Goal: Task Accomplishment & Management: Manage account settings

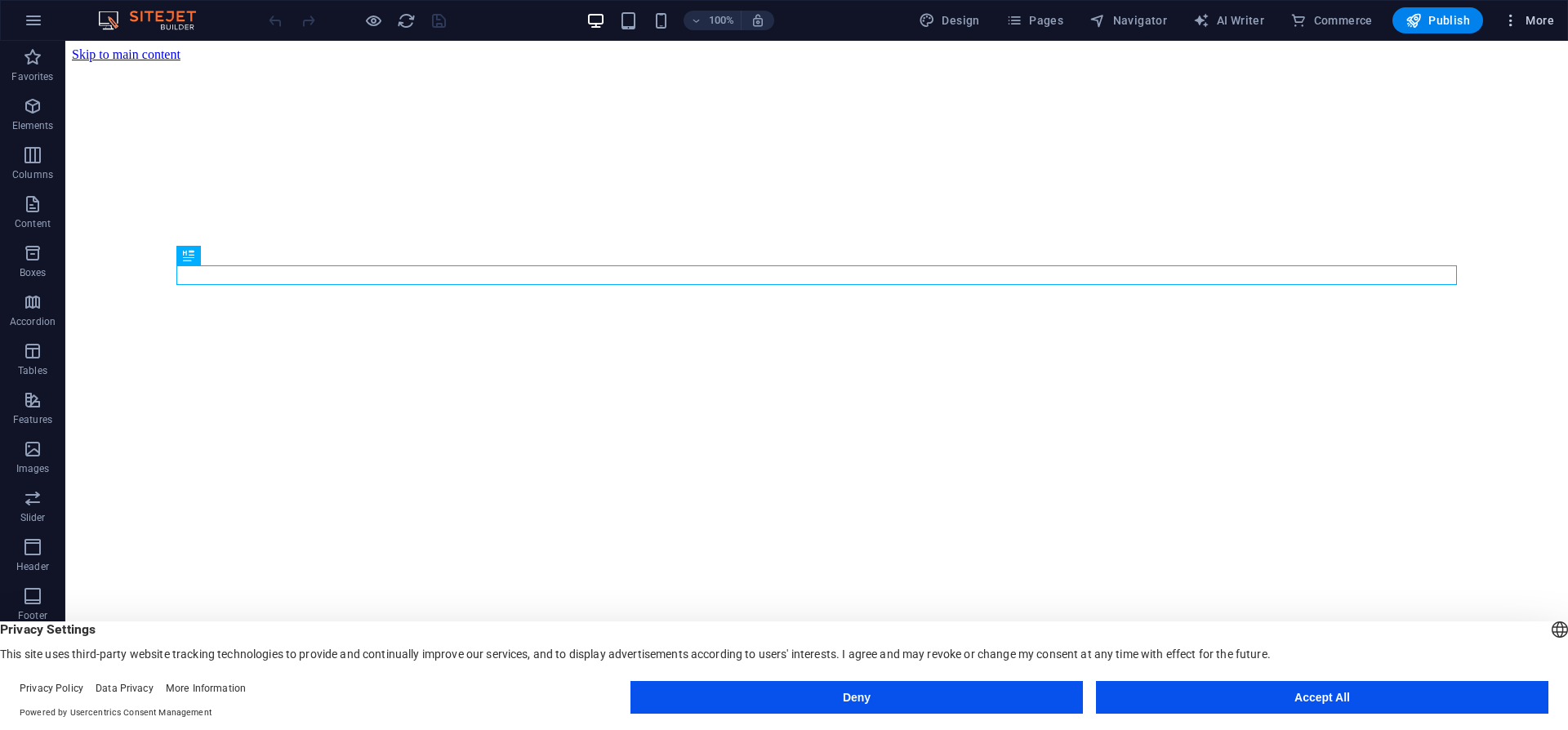
click at [1517, 19] on icon "button" at bounding box center [1510, 20] width 16 height 16
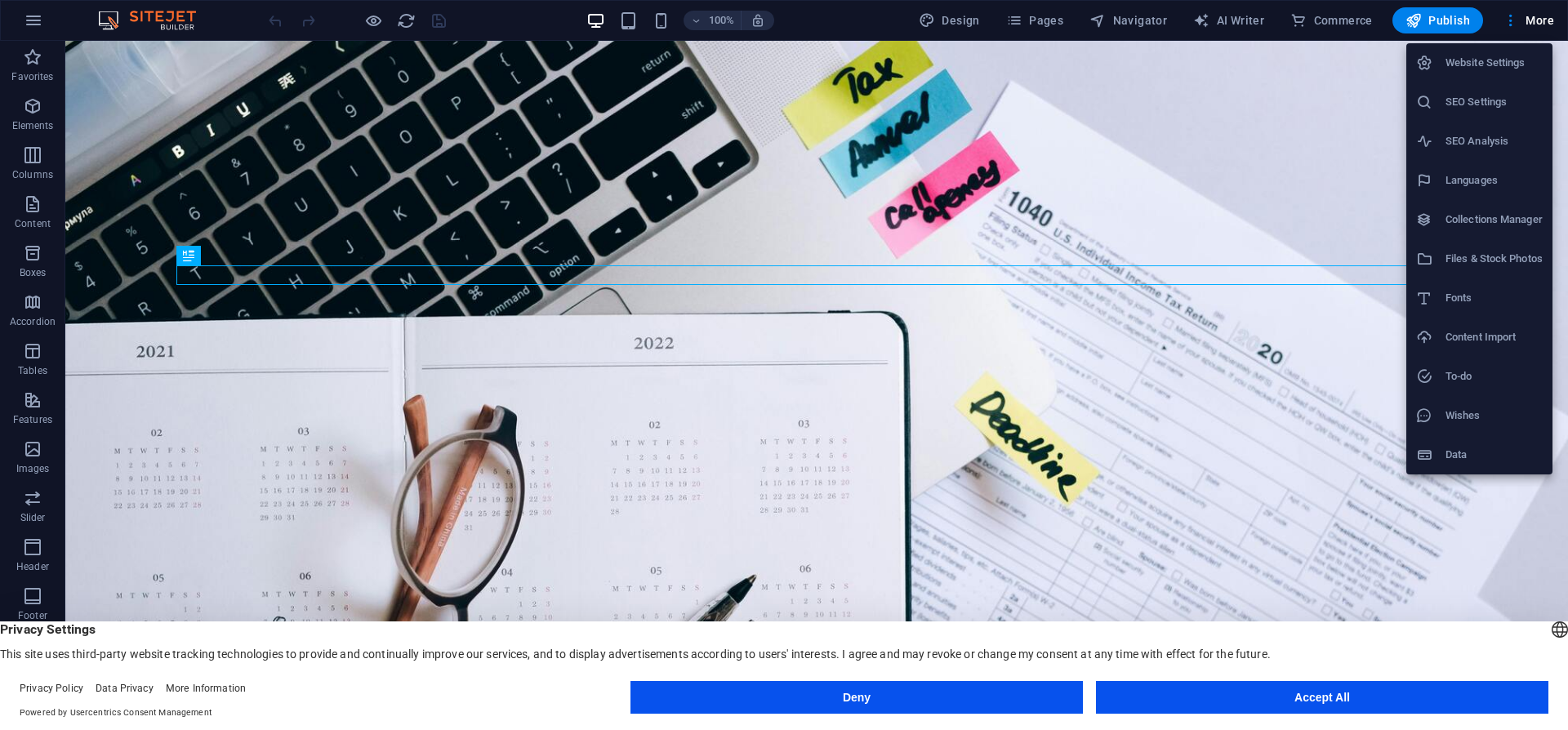
click at [1019, 11] on div at bounding box center [784, 365] width 1568 height 730
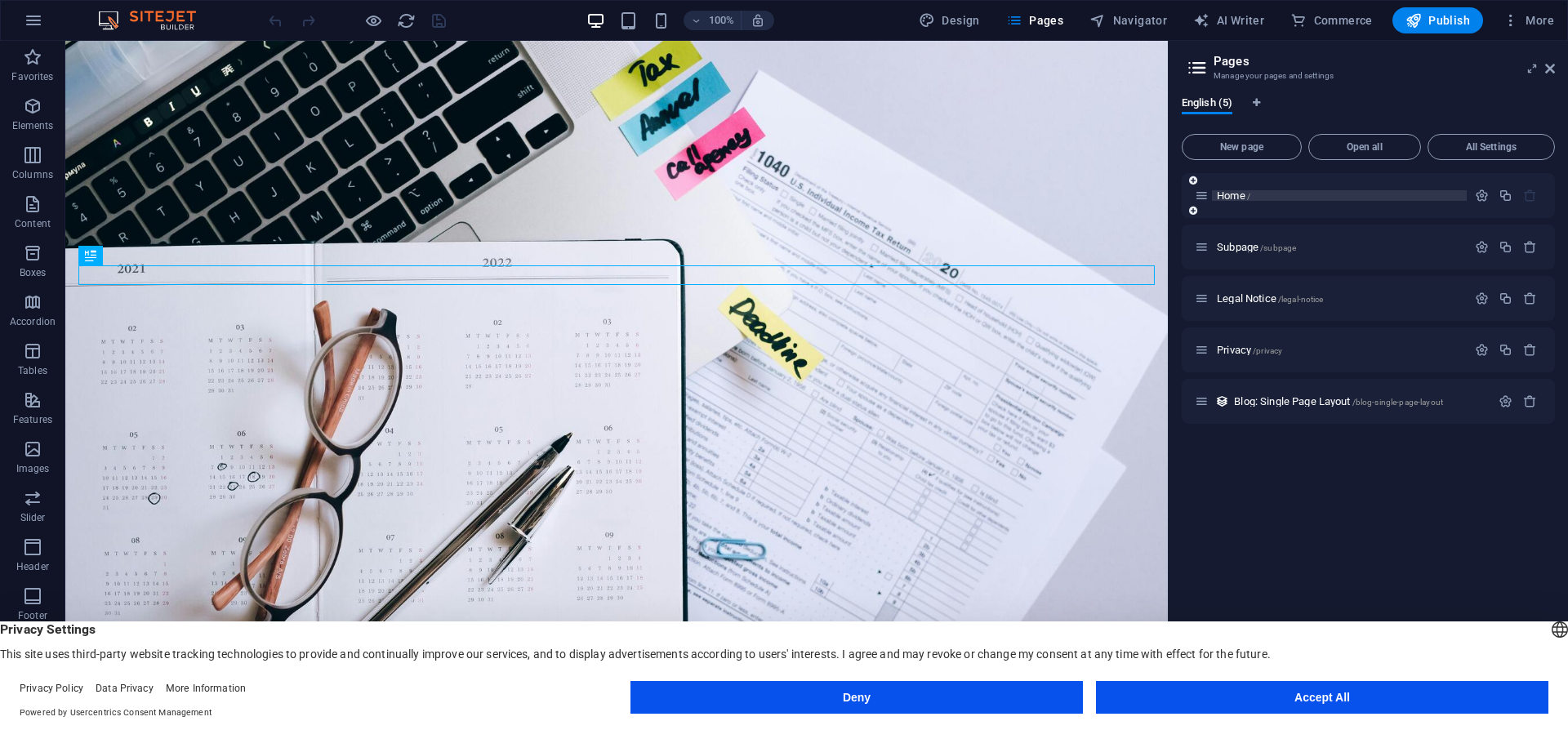
click at [1230, 197] on span "Home /" at bounding box center [1232, 195] width 33 height 12
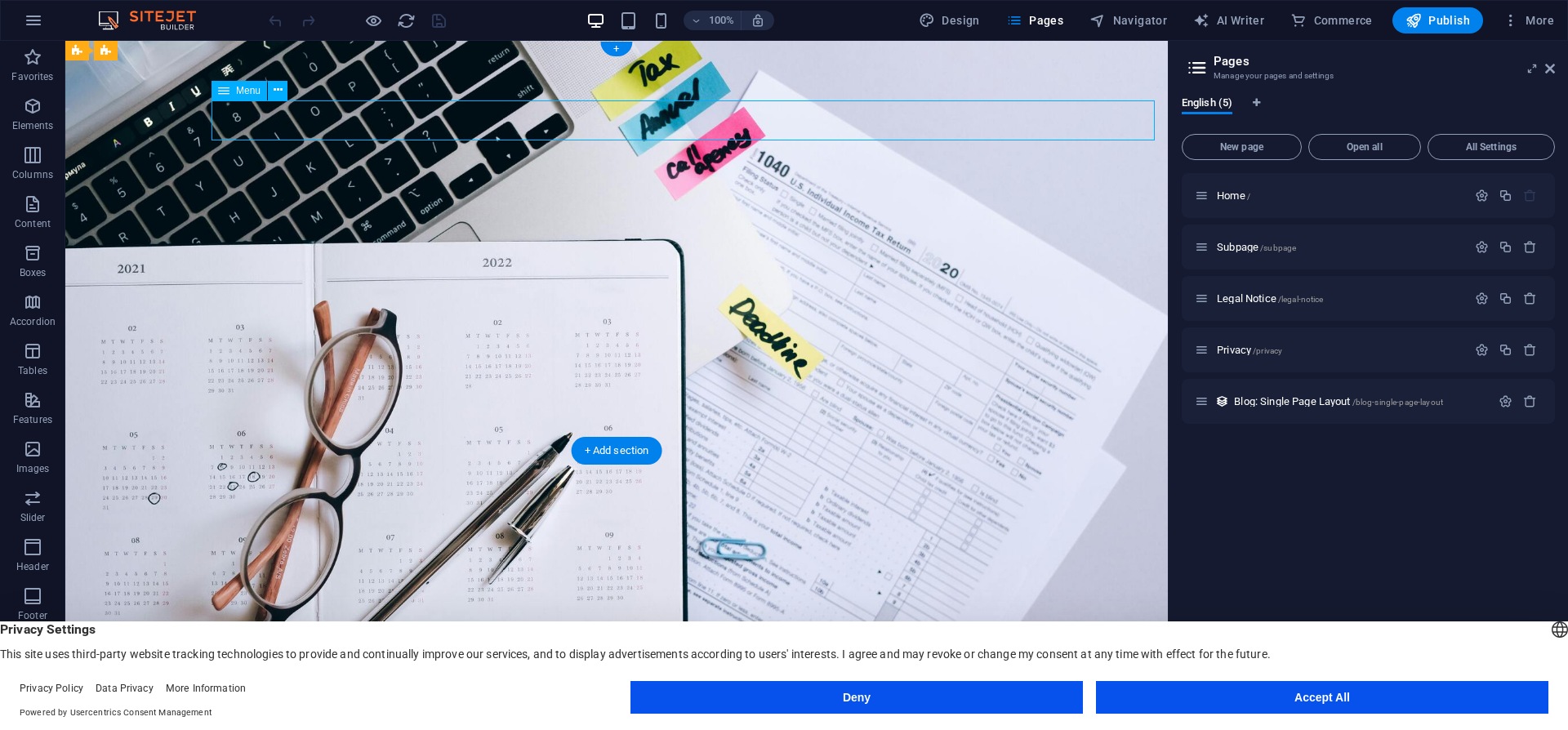
click at [1236, 251] on span "Subpage /subpage" at bounding box center [1255, 247] width 79 height 12
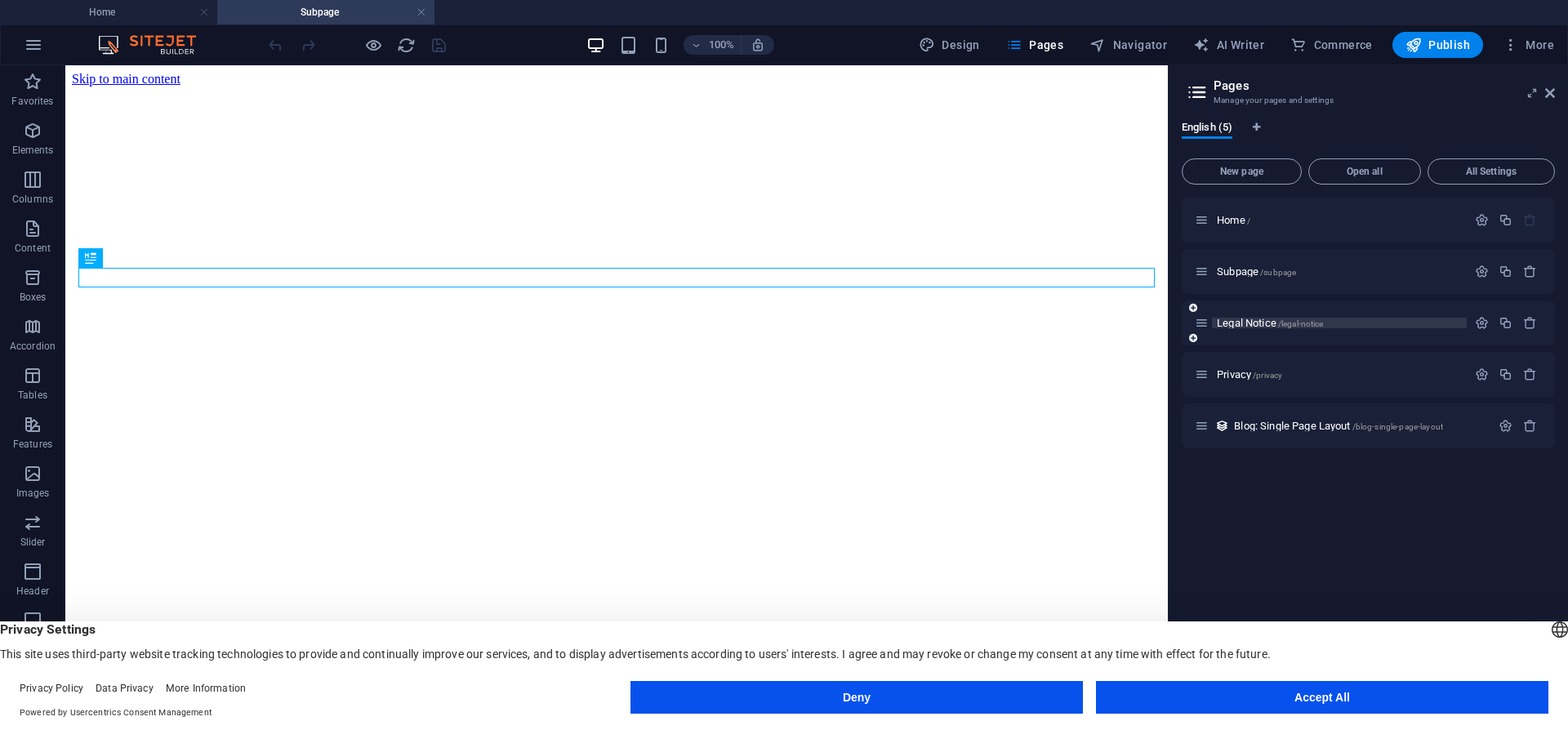
click at [1252, 321] on span "Legal Notice /legal-notice" at bounding box center [1269, 322] width 106 height 12
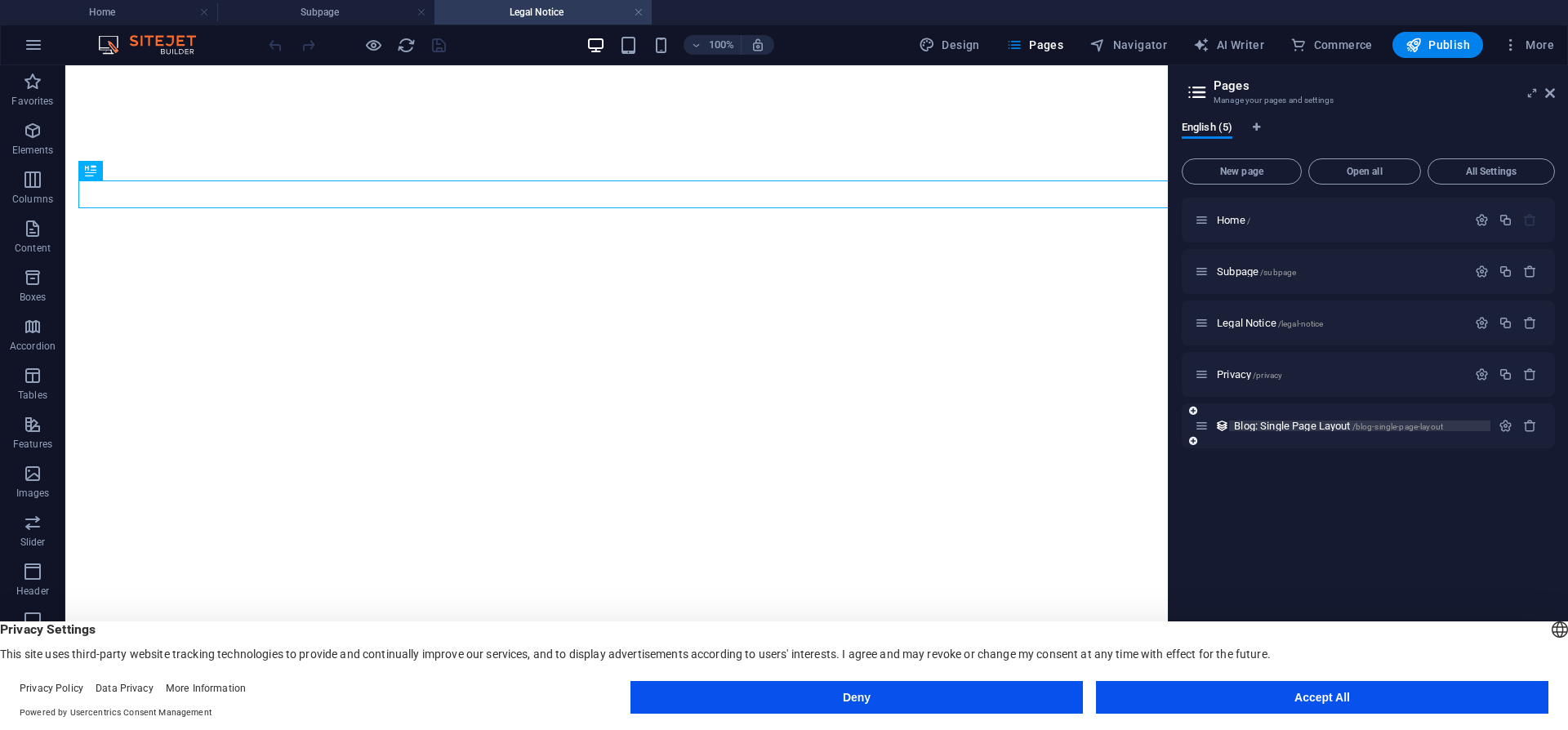
click at [1268, 387] on div "Privacy /privacy" at bounding box center [1368, 374] width 373 height 45
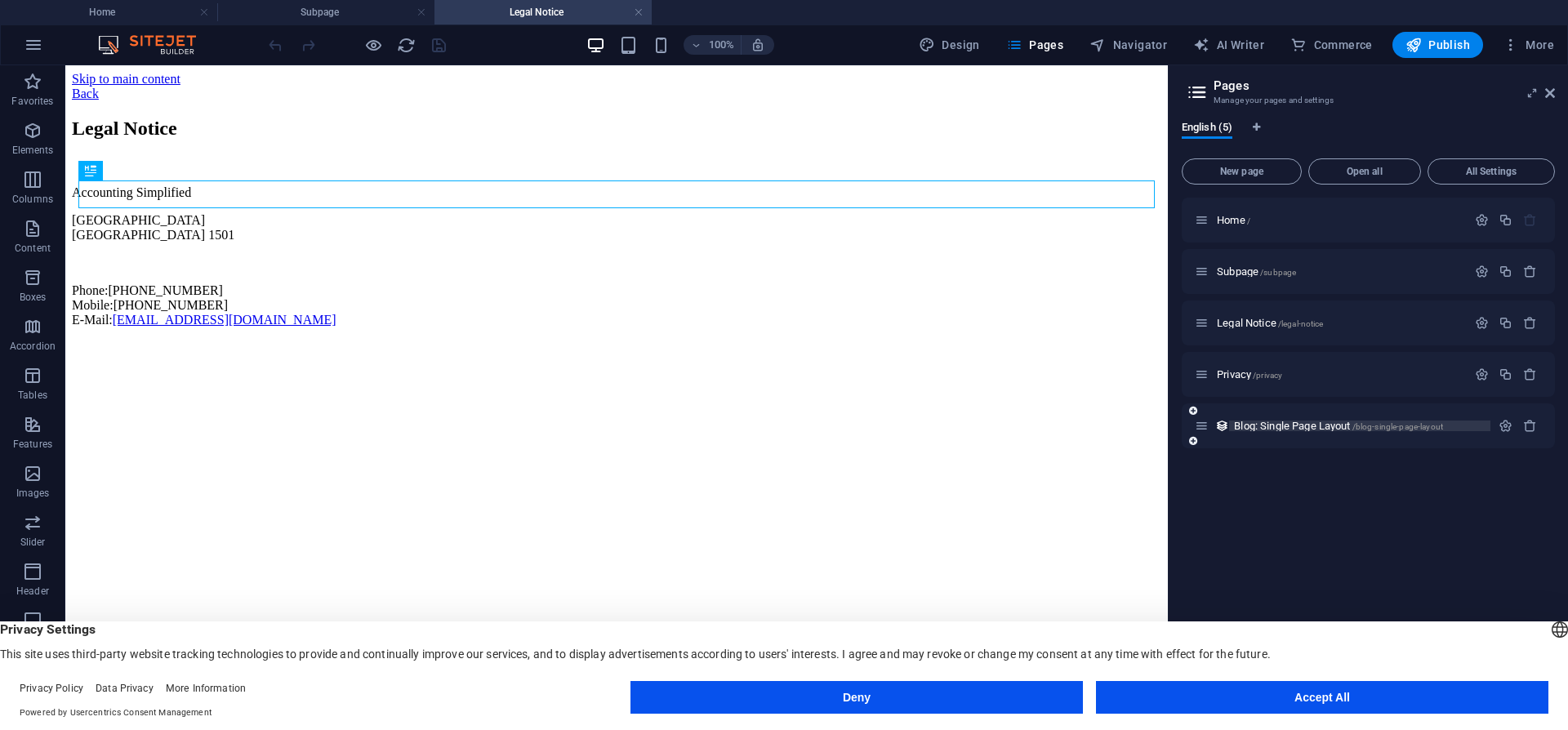
click at [1264, 428] on span "Blog: Single Page Layout /blog-single-page-layout" at bounding box center [1338, 426] width 209 height 12
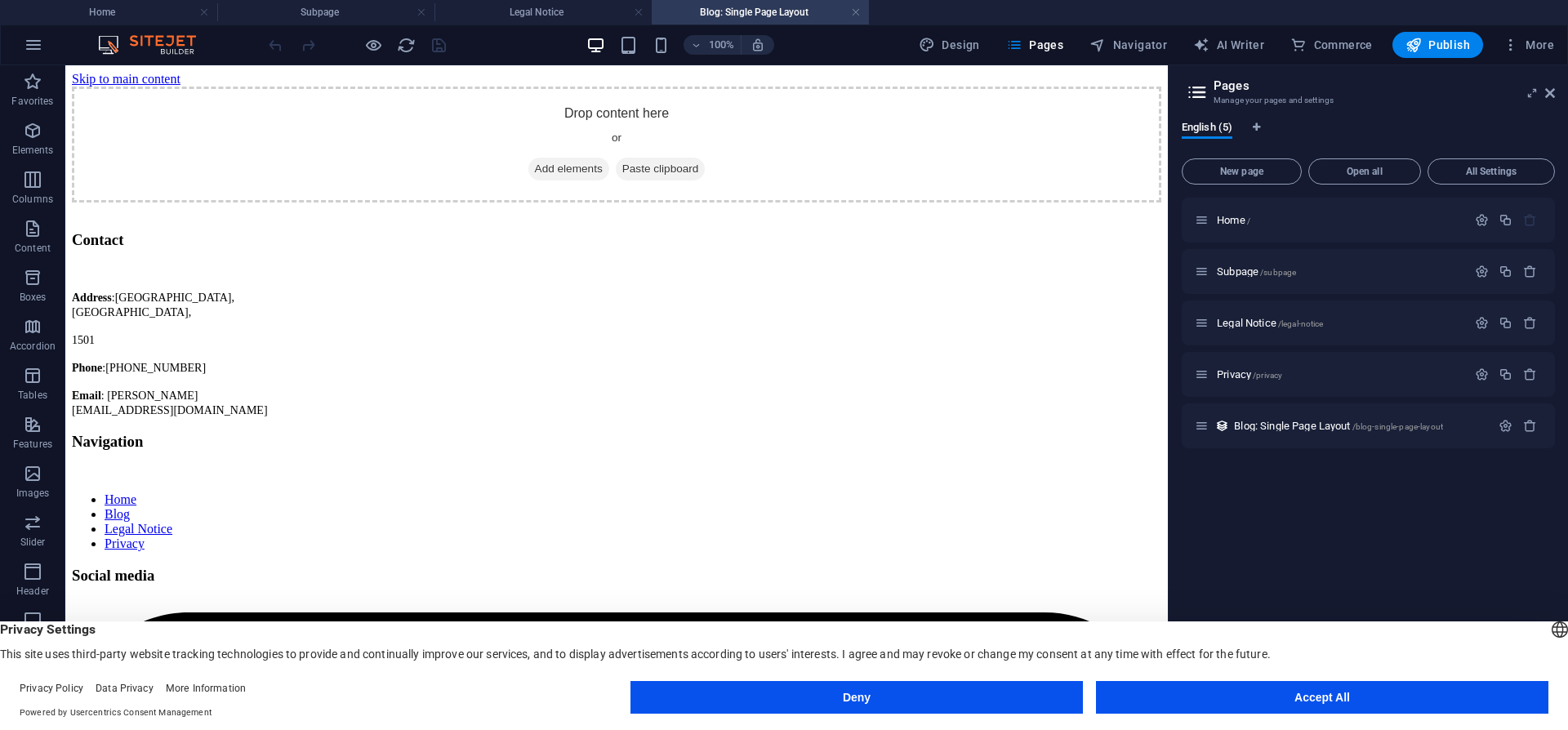
click at [276, 249] on div "Contact" at bounding box center [173, 240] width 204 height 18
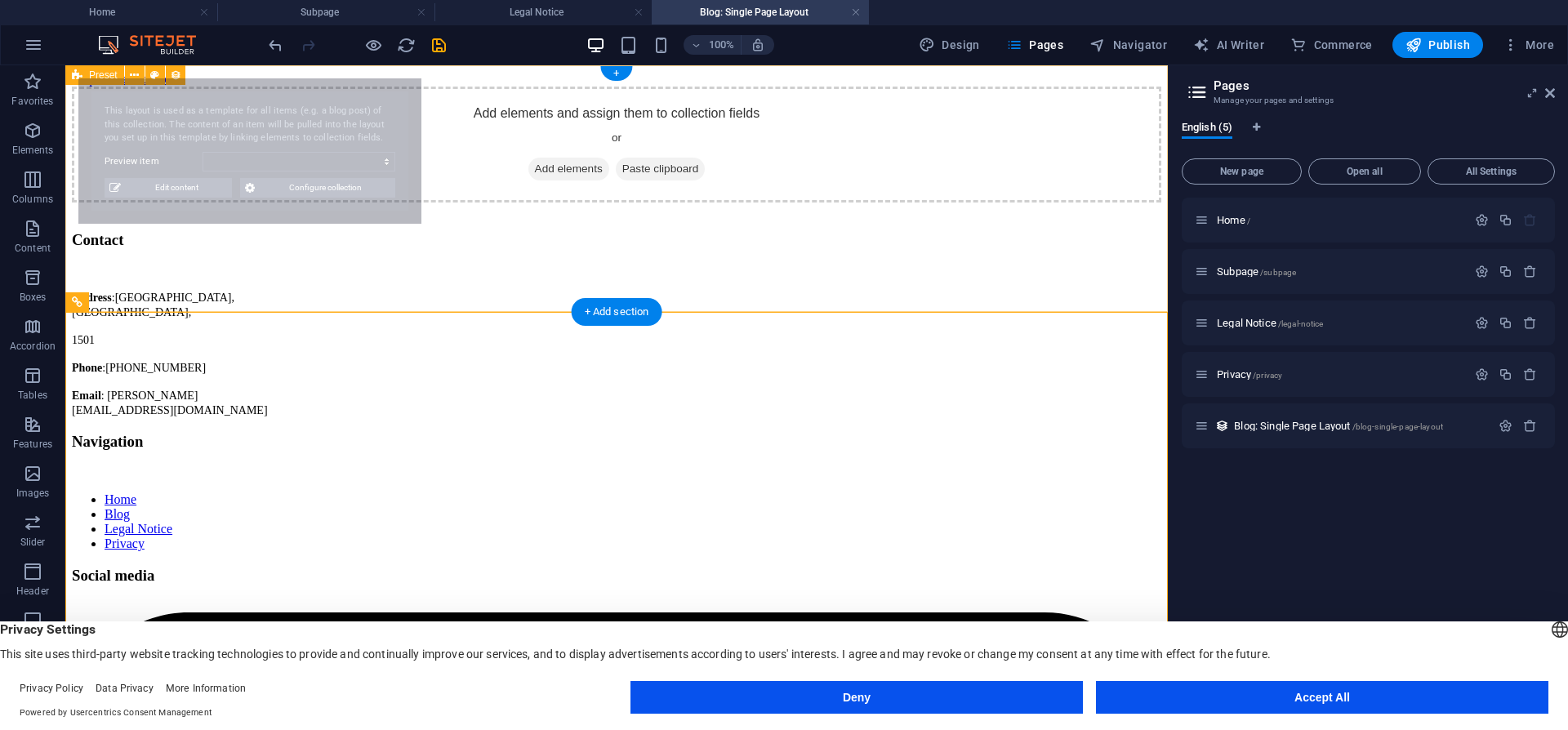
select select "68a742d2afd4eee13e07c0e5"
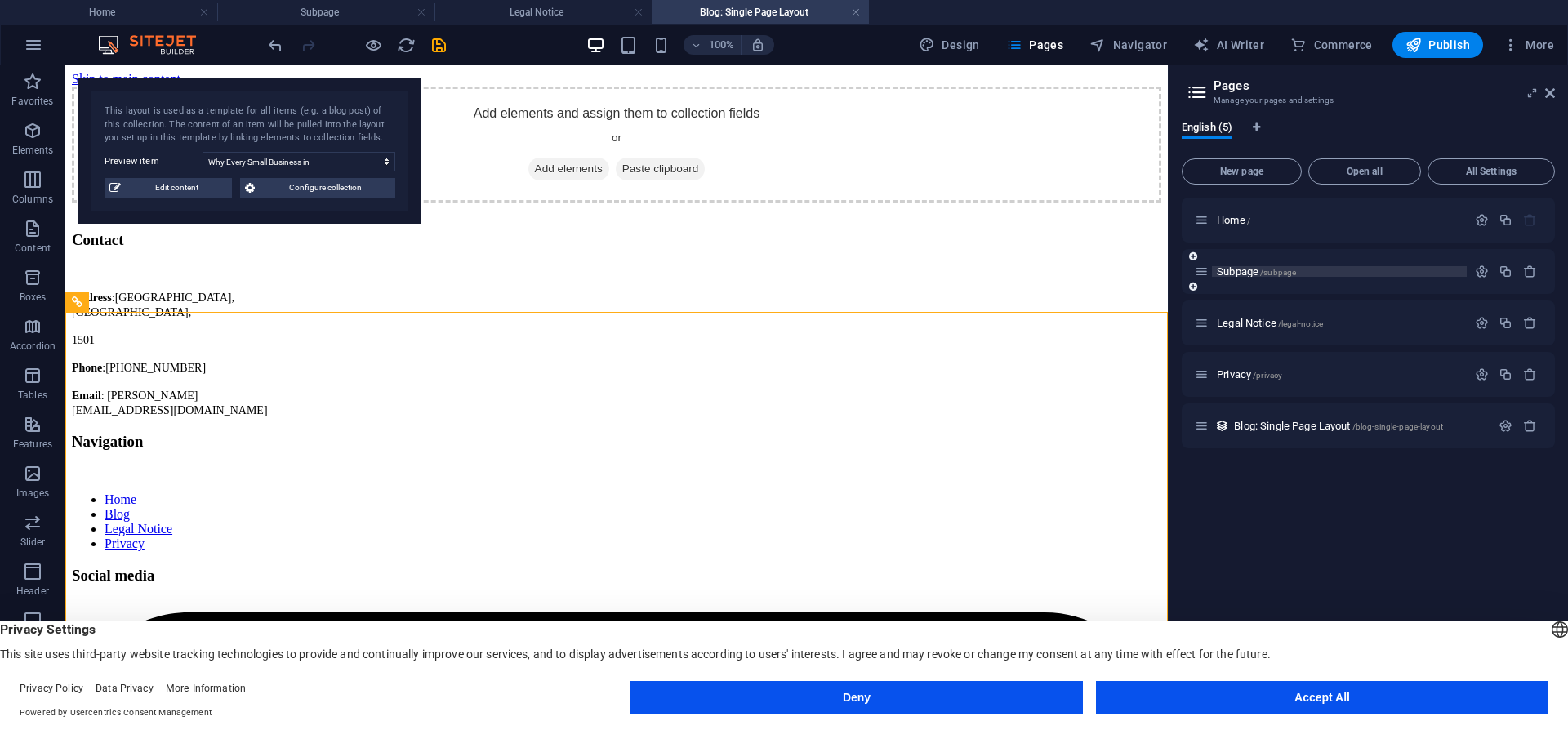
click at [1262, 277] on span "/subpage" at bounding box center [1278, 272] width 36 height 9
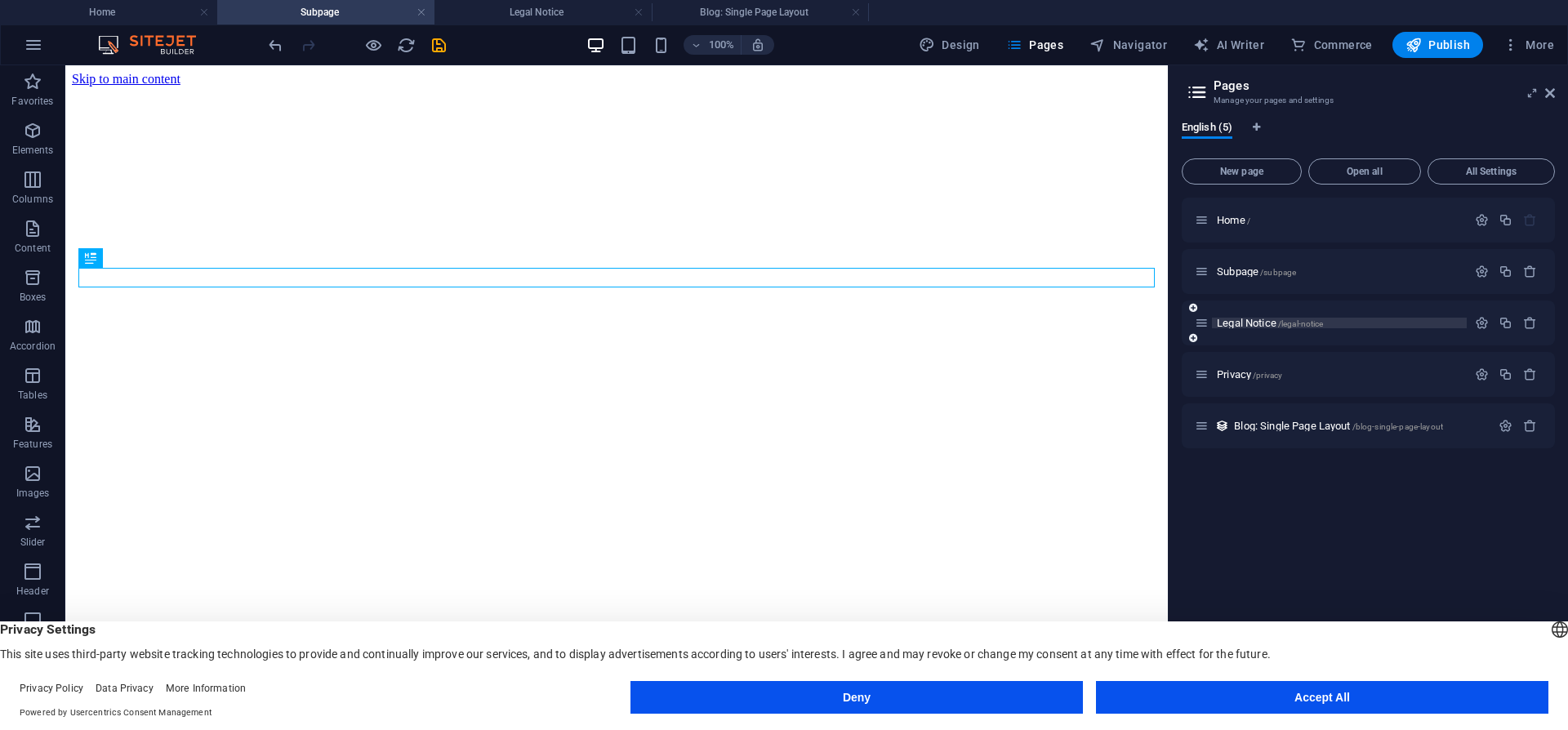
click at [1244, 321] on span "Legal Notice /legal-notice" at bounding box center [1269, 322] width 106 height 12
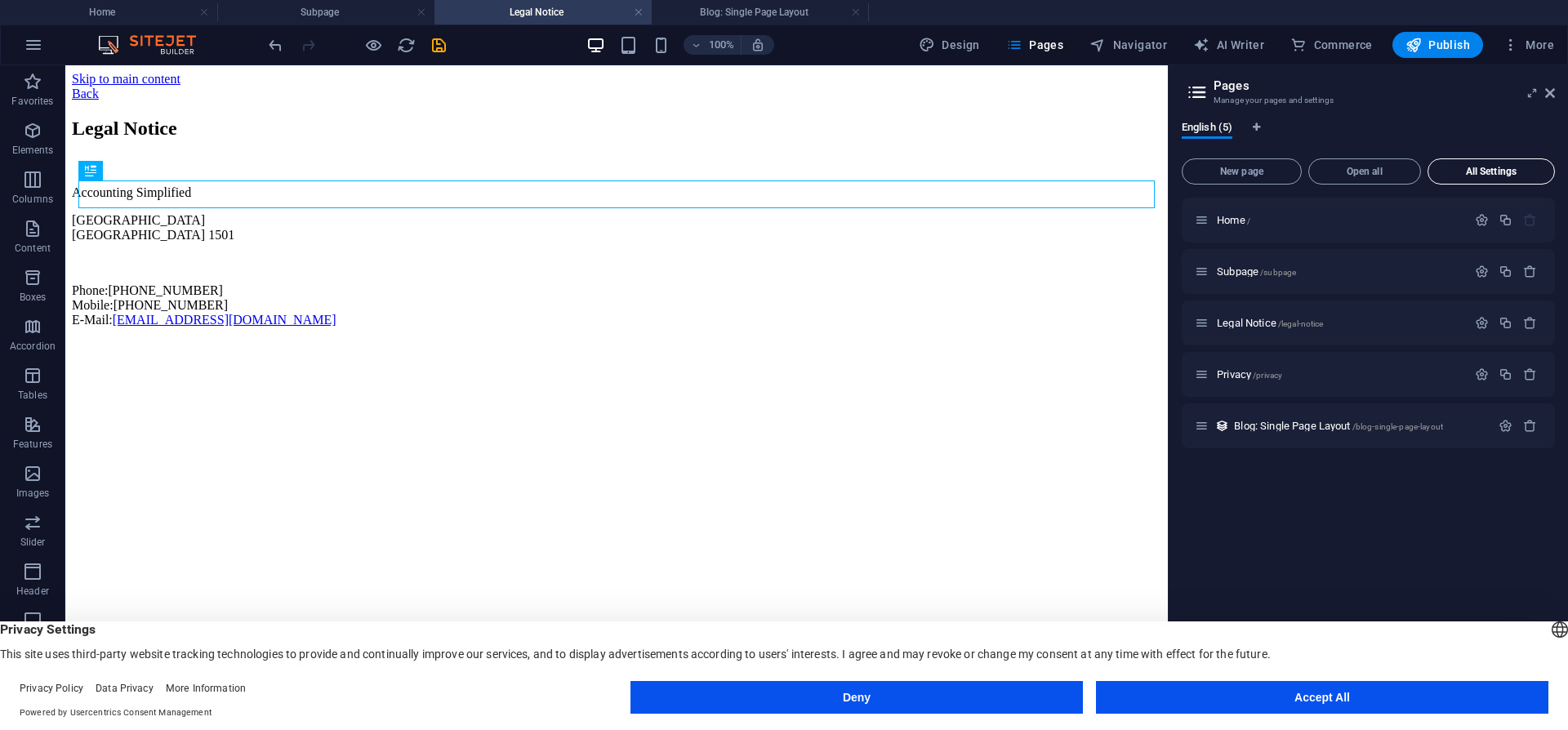
click at [1469, 174] on span "All Settings" at bounding box center [1491, 171] width 113 height 10
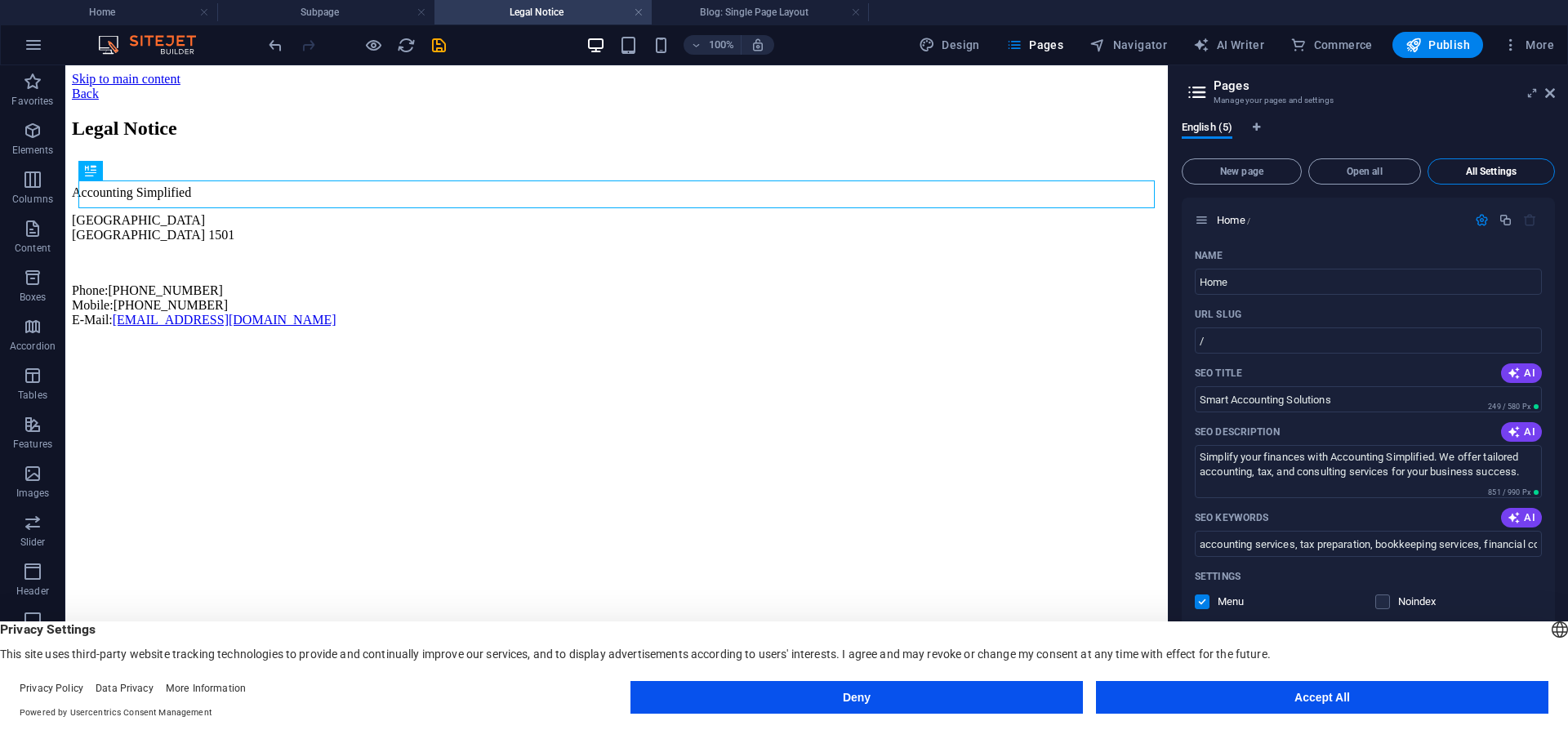
scroll to position [2693, 0]
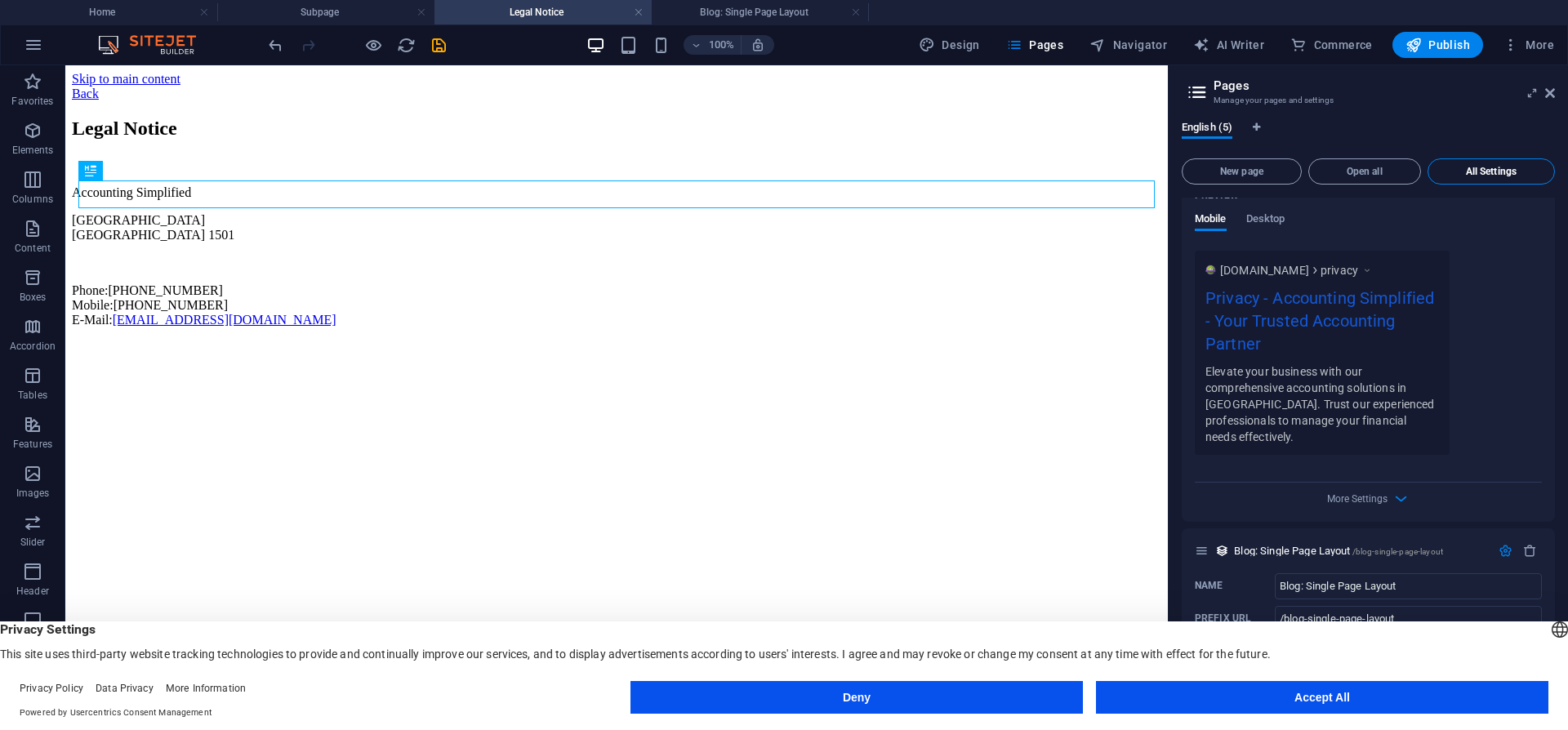
click at [1468, 174] on span "All Settings" at bounding box center [1491, 171] width 113 height 10
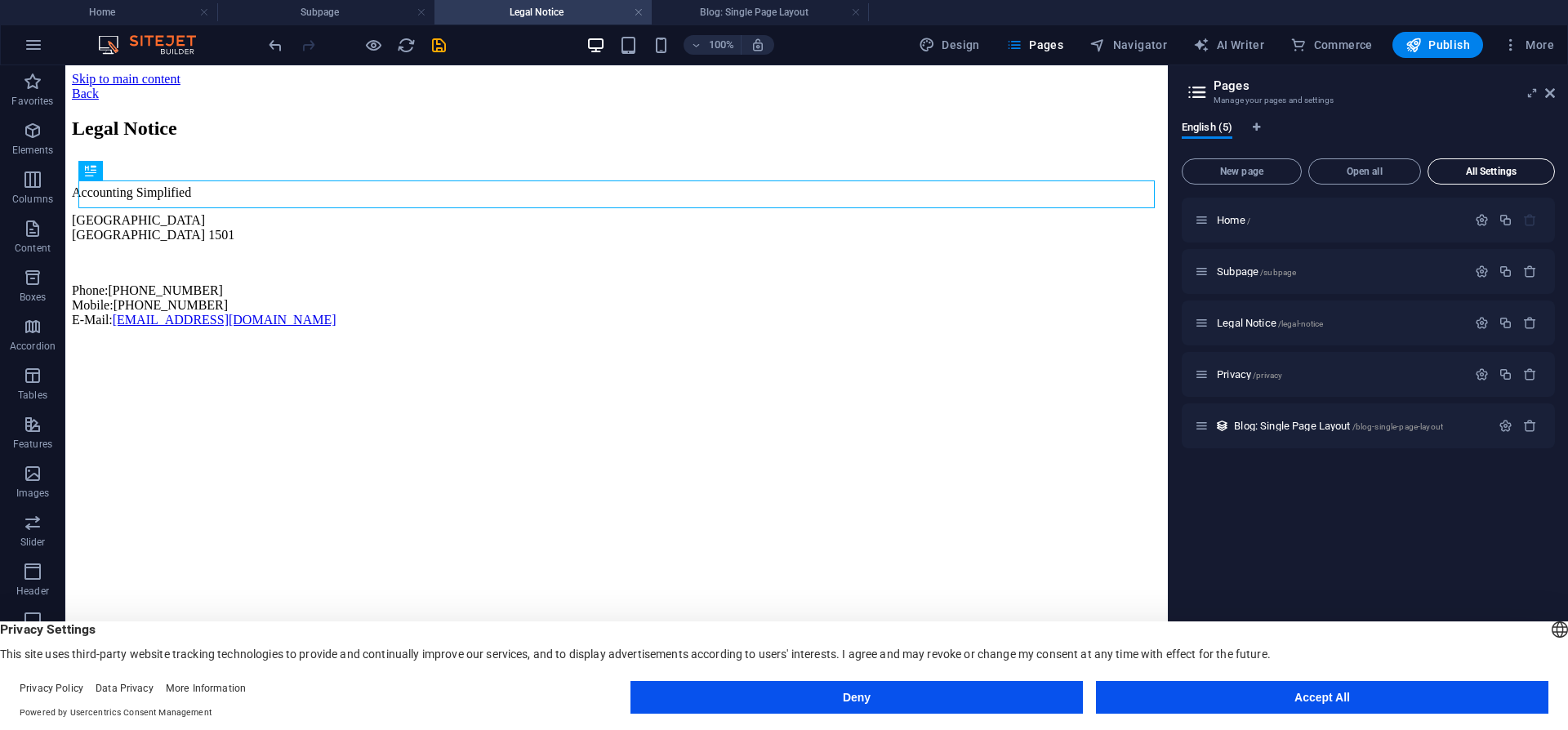
scroll to position [0, 0]
click at [741, 13] on h4 "Blog: Single Page Layout" at bounding box center [759, 11] width 217 height 18
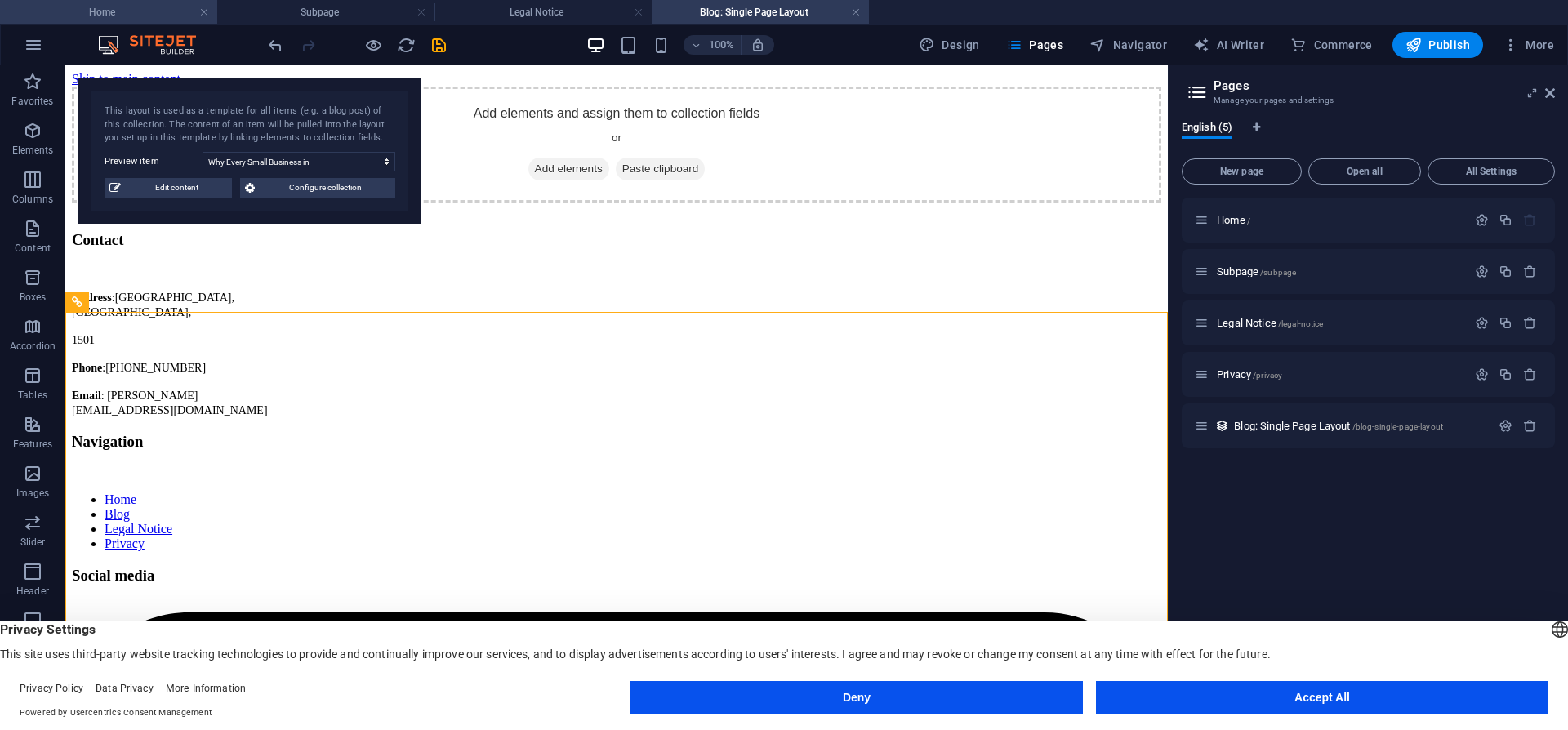
click at [138, 16] on h4 "Home" at bounding box center [108, 11] width 217 height 18
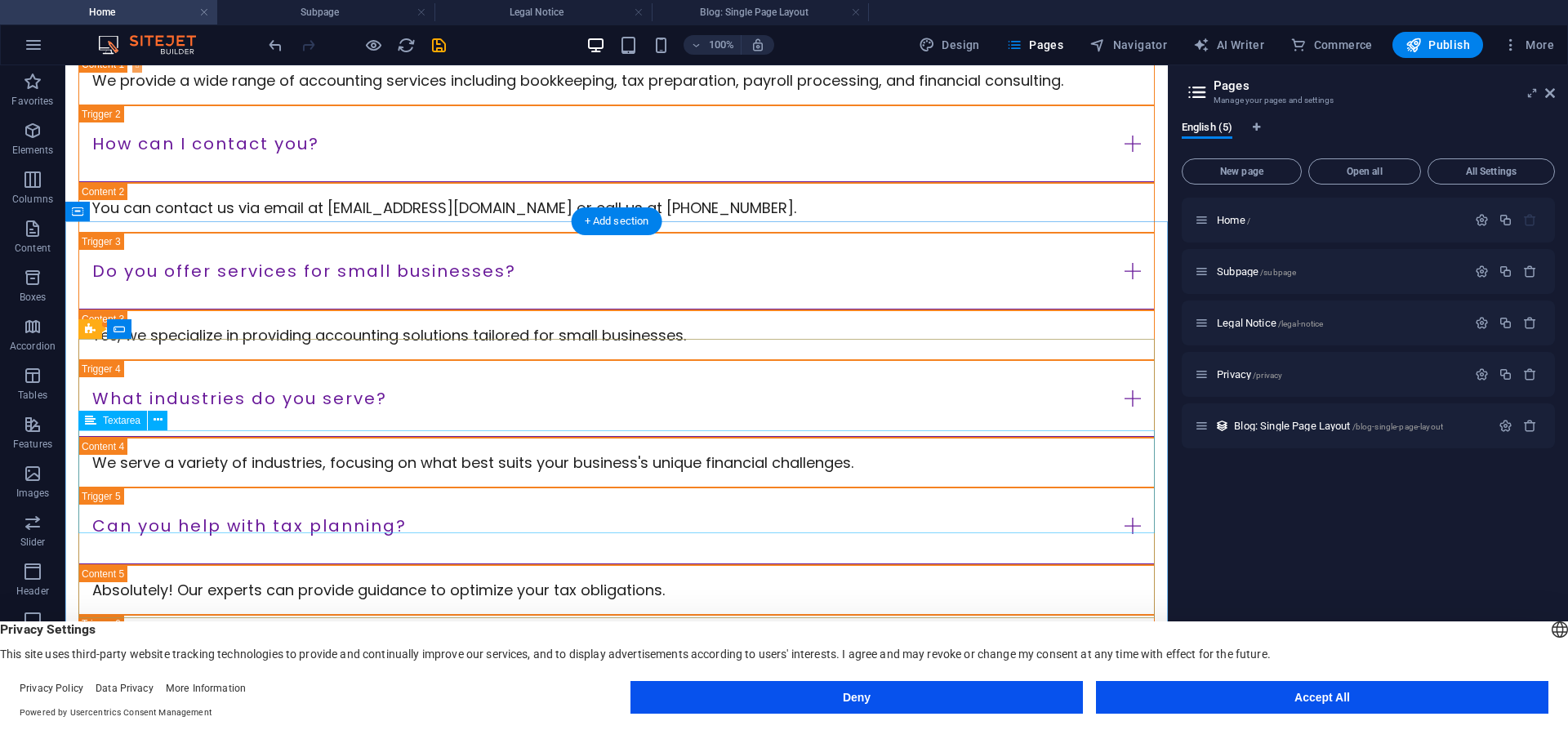
scroll to position [3446, 0]
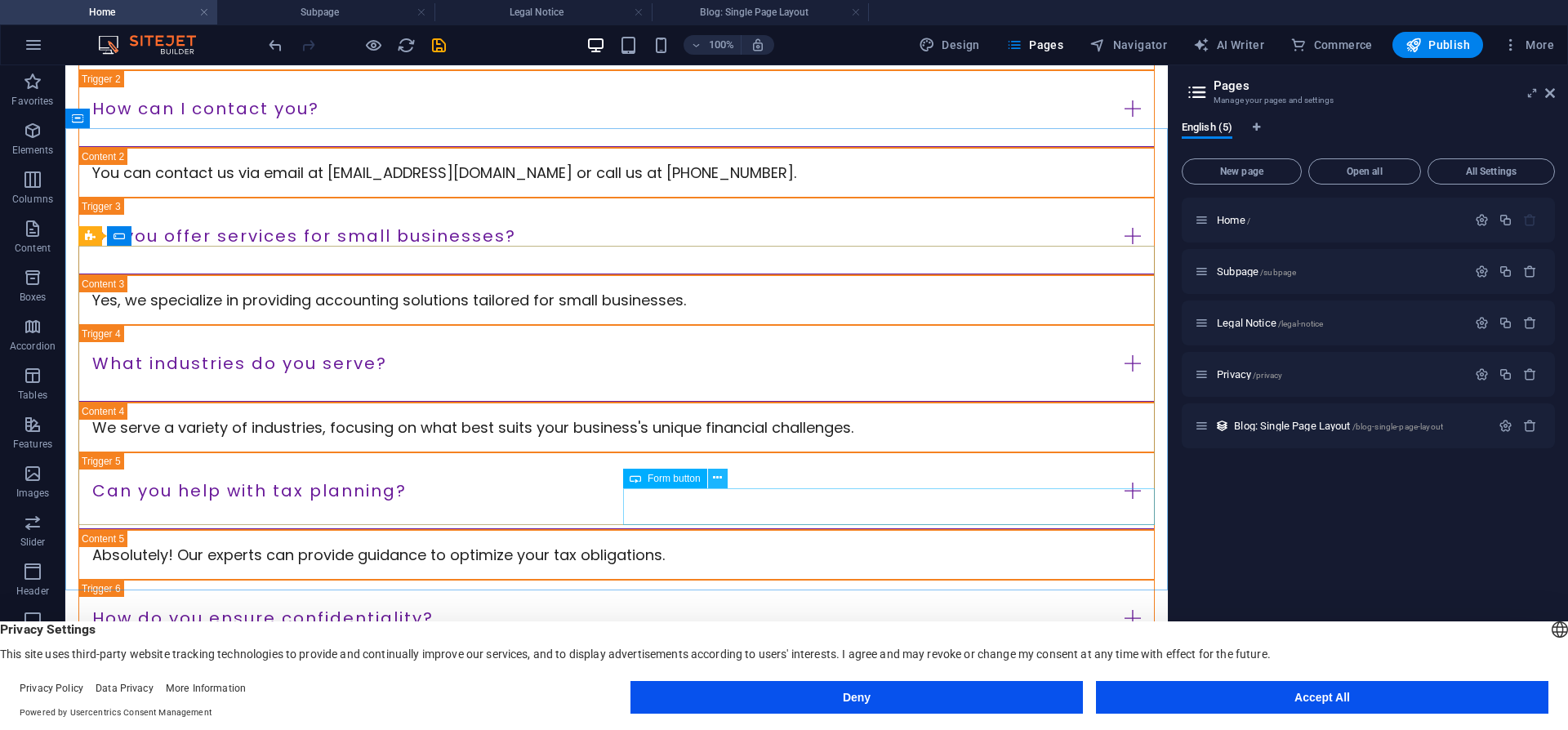
click at [718, 482] on icon at bounding box center [716, 478] width 9 height 17
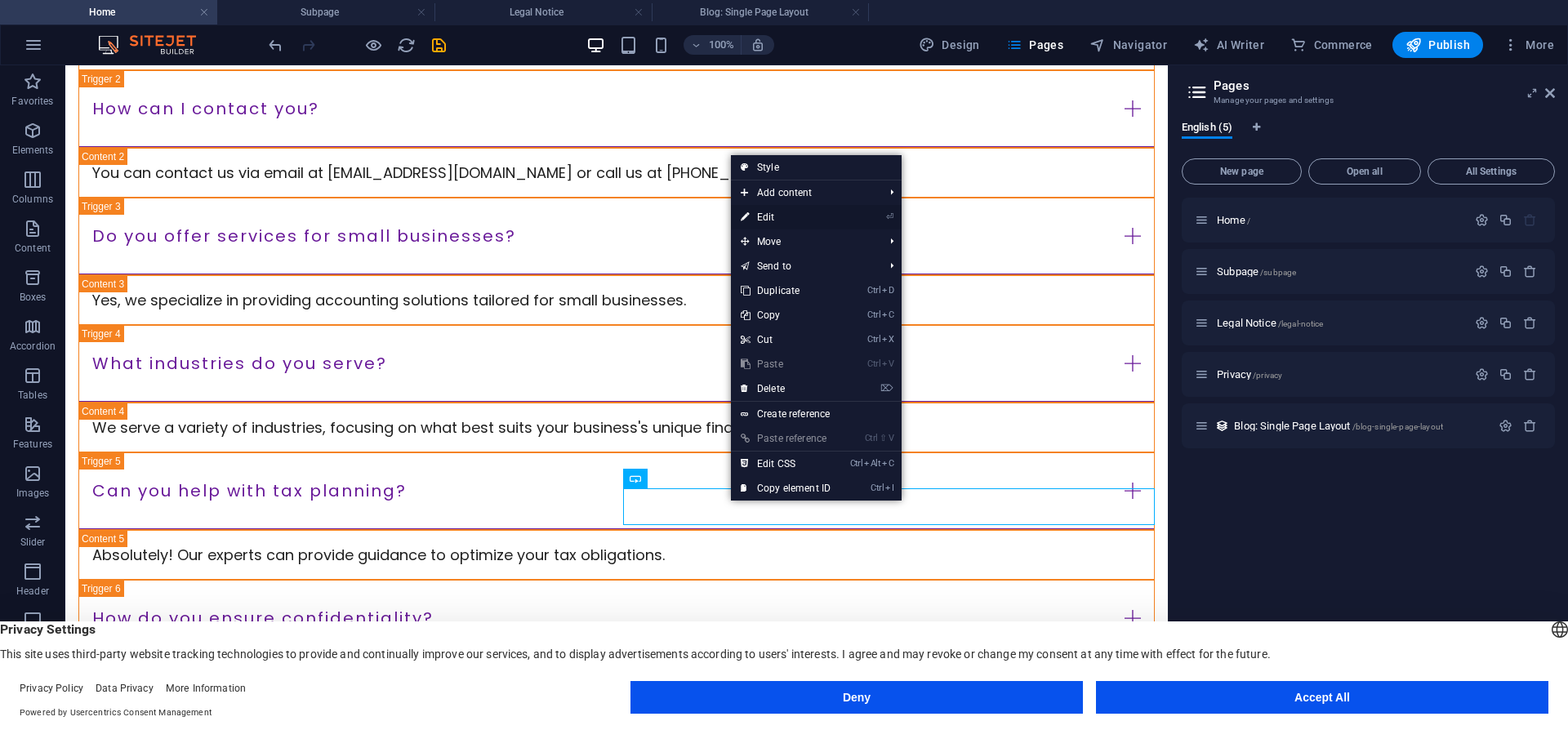
click at [787, 223] on link "⏎ Edit" at bounding box center [785, 217] width 109 height 25
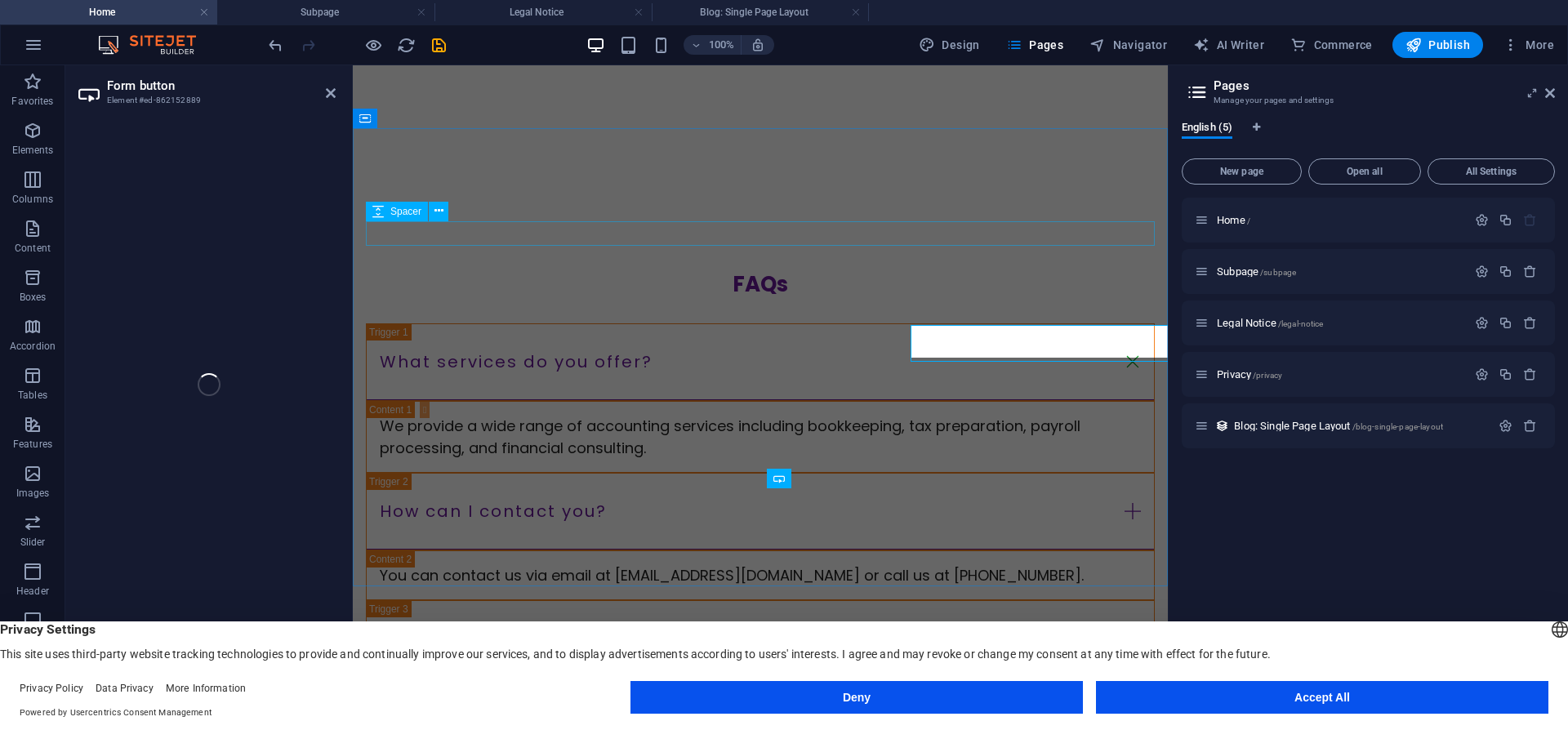
scroll to position [3785, 0]
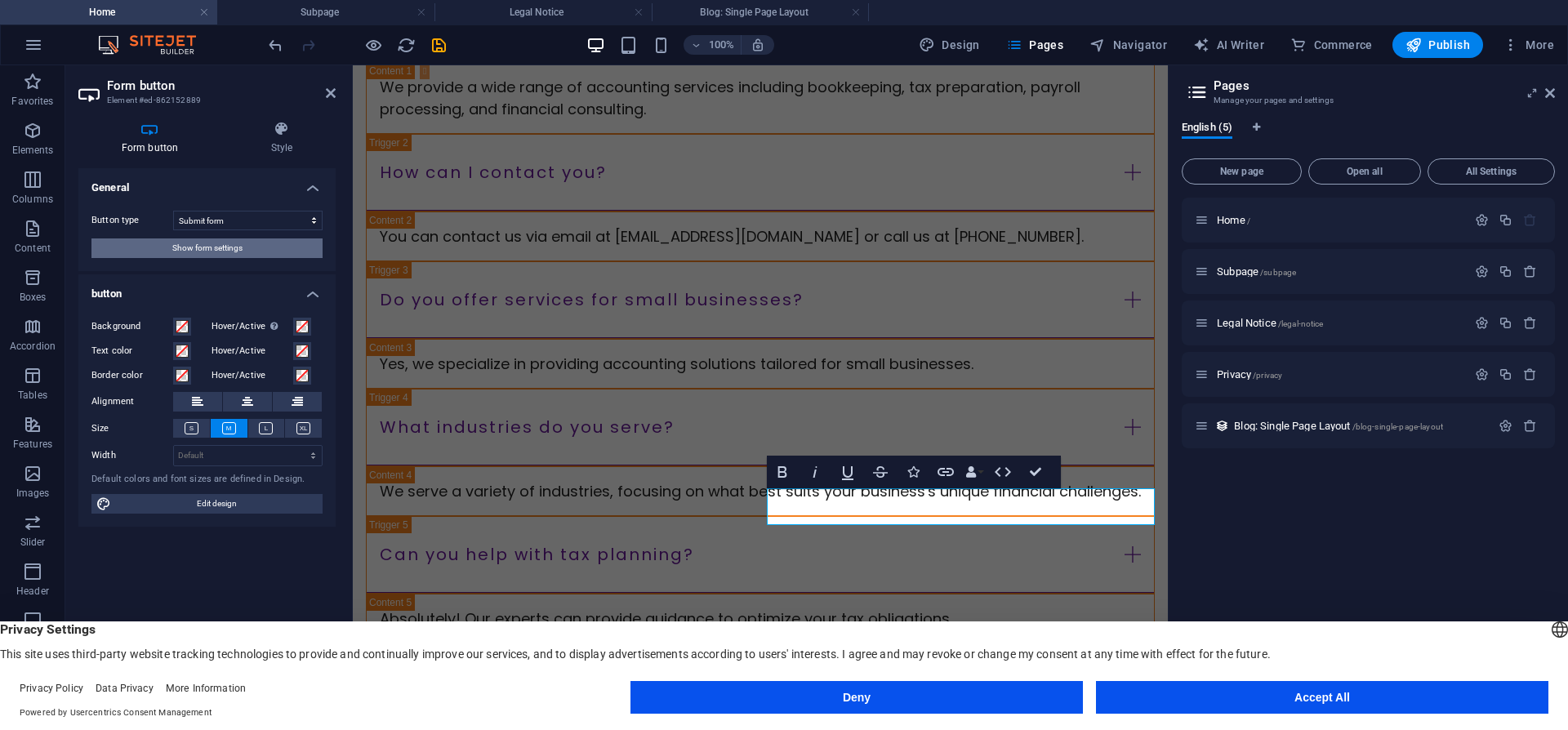
click at [243, 252] on button "Show form settings" at bounding box center [207, 248] width 231 height 19
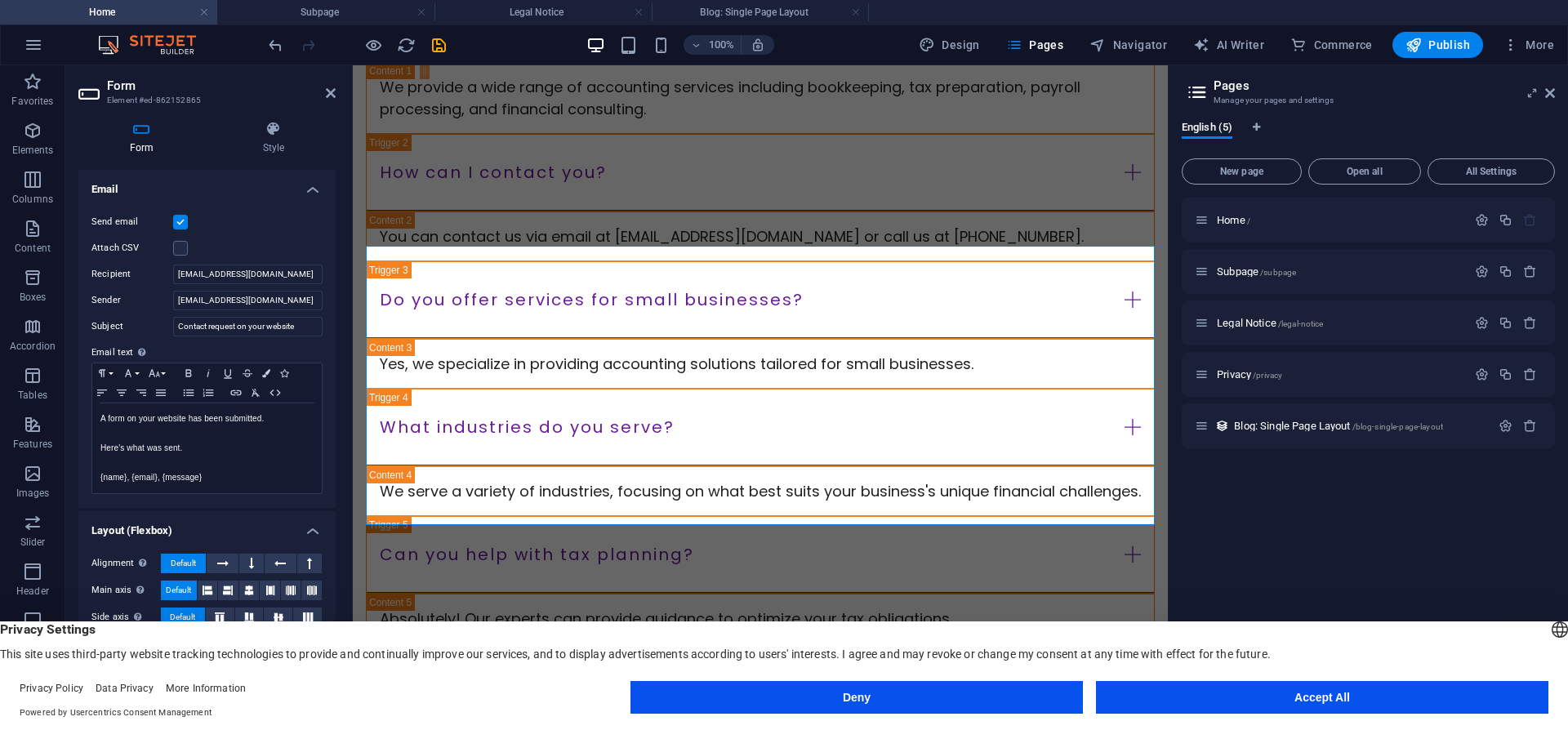
scroll to position [421, 0]
click at [294, 298] on input "[EMAIL_ADDRESS][DOMAIN_NAME]" at bounding box center [248, 297] width 149 height 19
drag, startPoint x: 299, startPoint y: 294, endPoint x: 127, endPoint y: 299, distance: 172.1
click at [173, 299] on input "[EMAIL_ADDRESS][DOMAIN_NAME]" at bounding box center [248, 297] width 149 height 19
click at [315, 276] on input "[EMAIL_ADDRESS][DOMAIN_NAME]" at bounding box center [248, 270] width 149 height 19
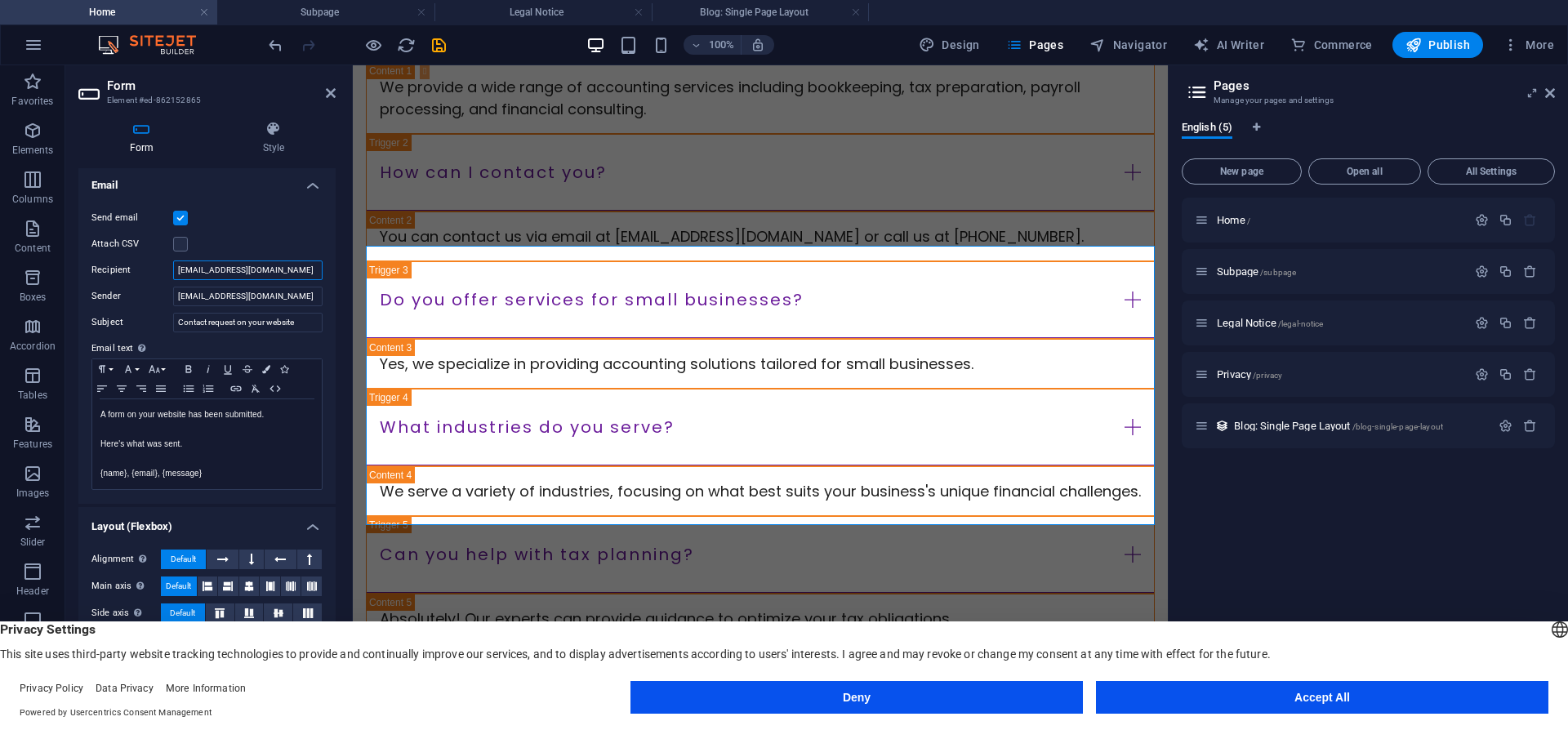
drag, startPoint x: 314, startPoint y: 275, endPoint x: 157, endPoint y: 270, distance: 157.1
click at [173, 270] on input "[EMAIL_ADDRESS][DOMAIN_NAME]" at bounding box center [248, 270] width 149 height 19
click at [788, 288] on div "100% Design Pages Navigator AI Writer Commerce Publish More" at bounding box center [407, 299] width 761 height 22
click at [1432, 44] on span "Publish" at bounding box center [1437, 44] width 64 height 16
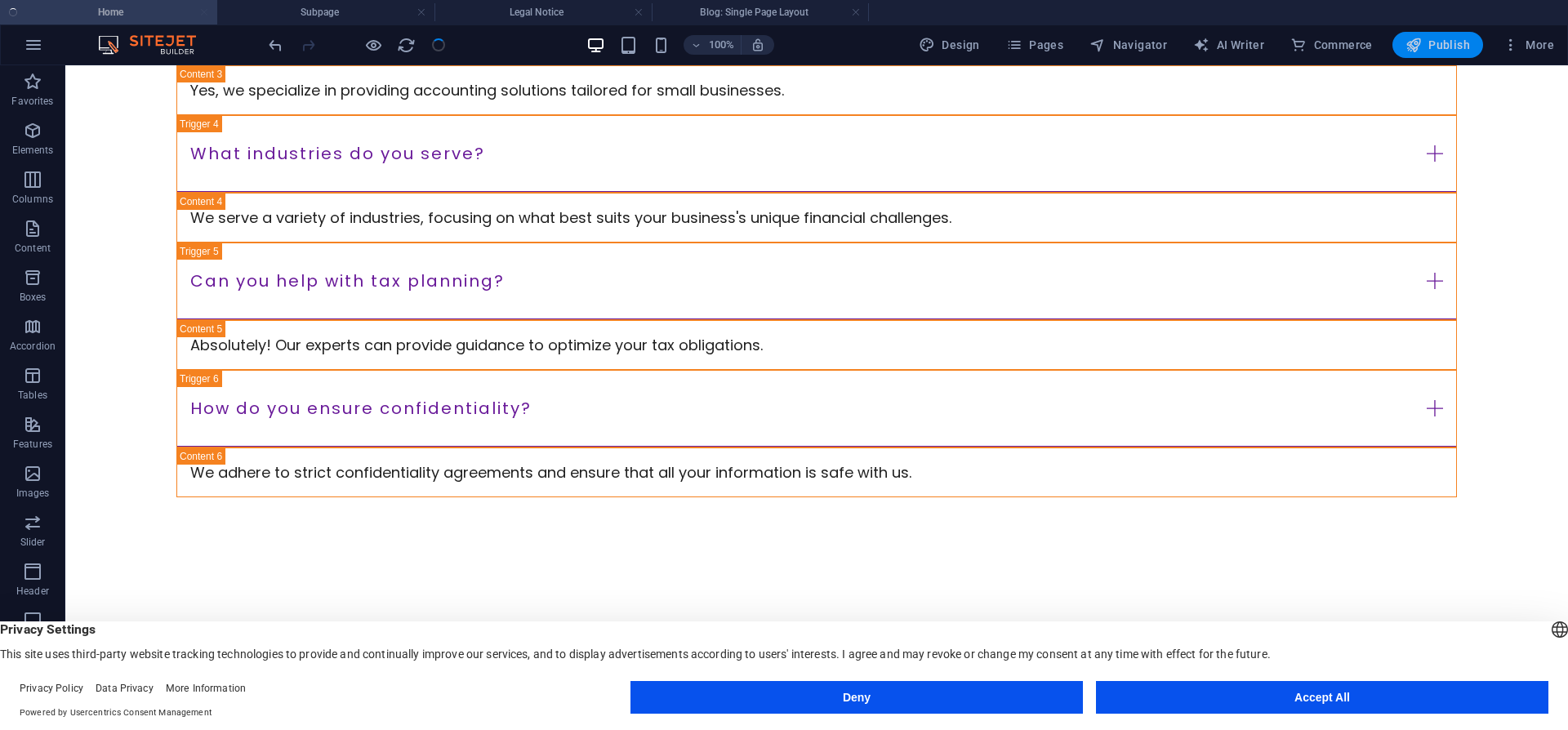
scroll to position [3555, 0]
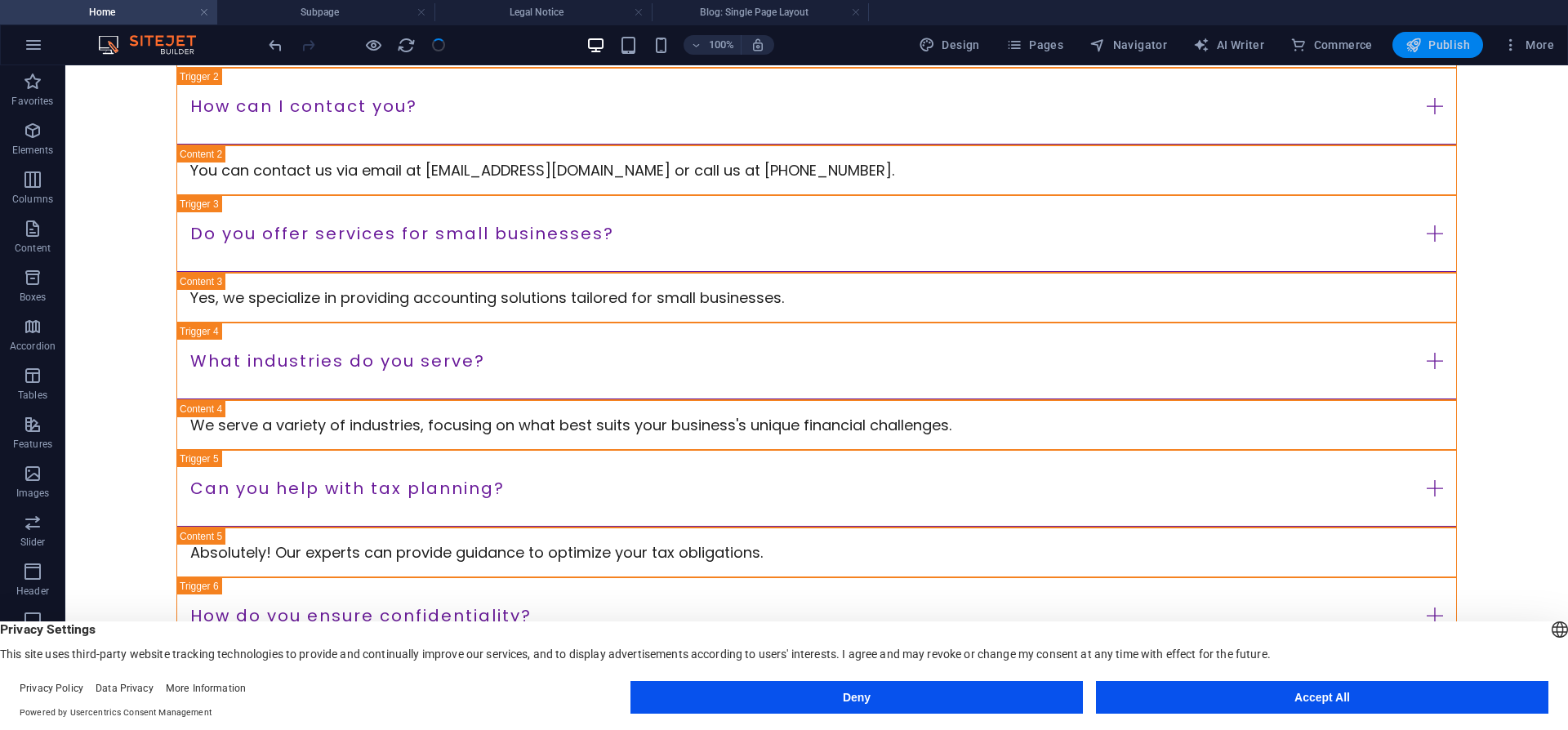
click at [1445, 55] on button "Publish" at bounding box center [1437, 44] width 91 height 26
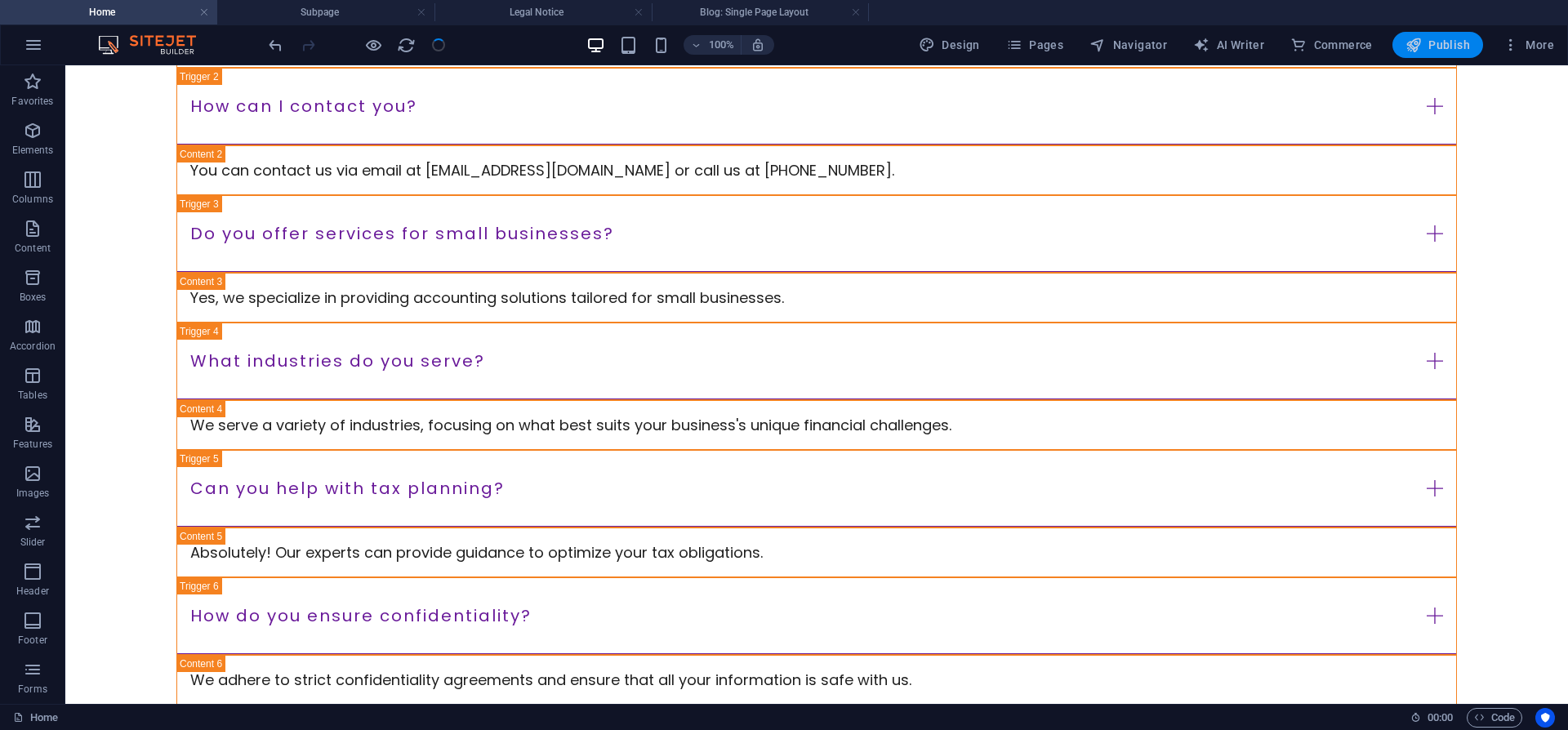
click at [1433, 33] on button "Publish" at bounding box center [1437, 44] width 91 height 26
click at [1435, 42] on span "Publish" at bounding box center [1437, 44] width 64 height 16
click at [1425, 48] on span "Publish" at bounding box center [1437, 44] width 64 height 16
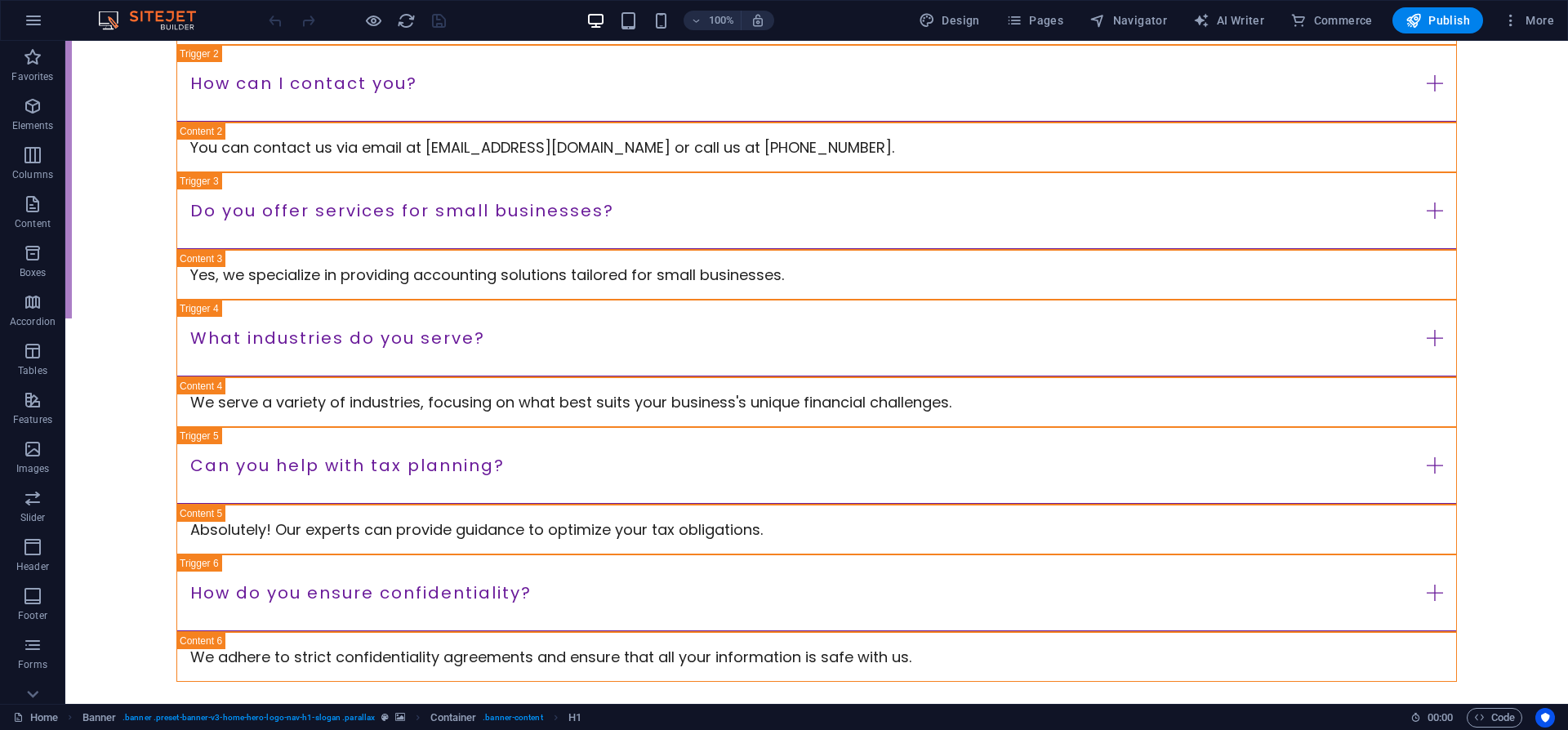
scroll to position [3755, 0]
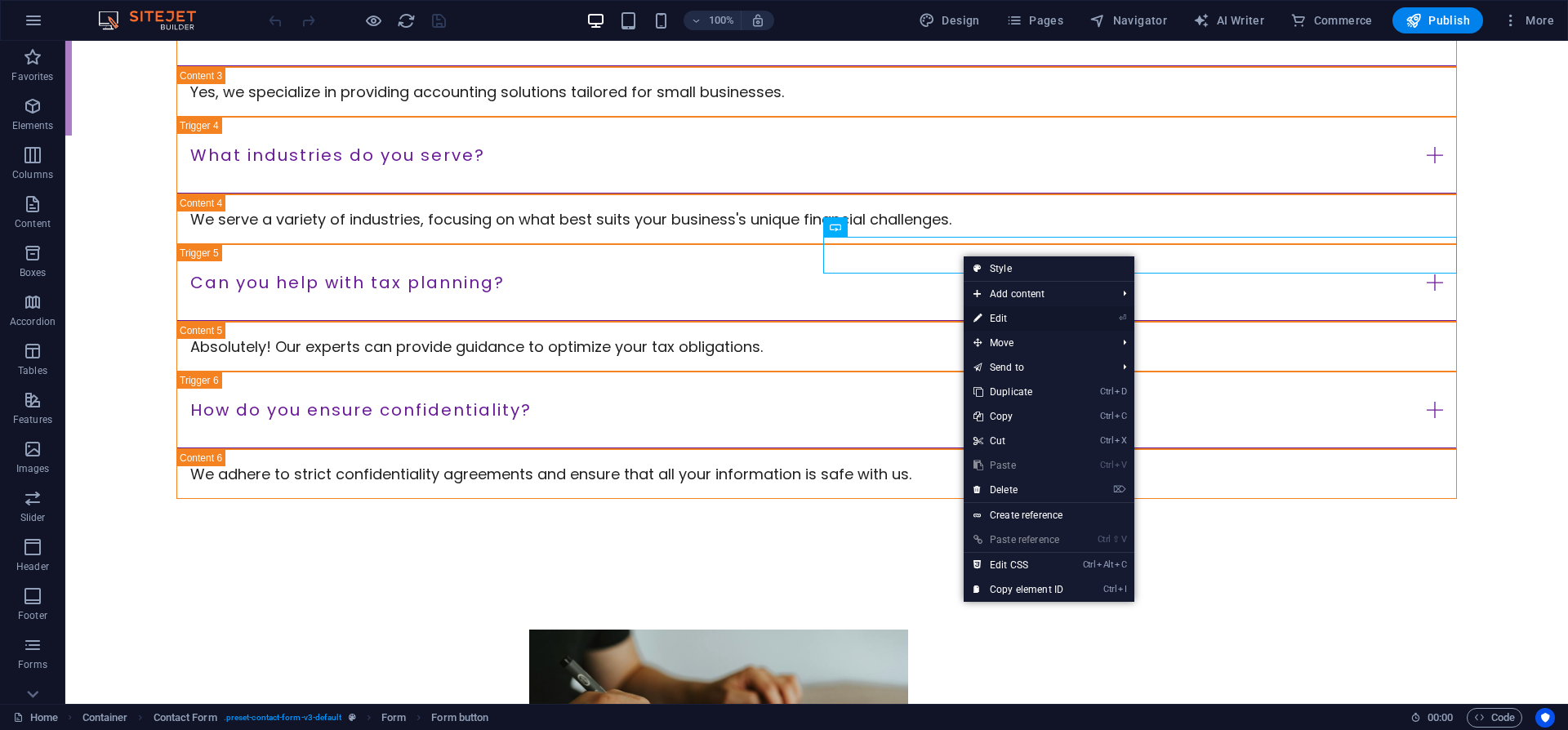
drag, startPoint x: 994, startPoint y: 321, endPoint x: 642, endPoint y: 280, distance: 354.4
click at [994, 321] on link "⏎ Edit" at bounding box center [1018, 319] width 109 height 25
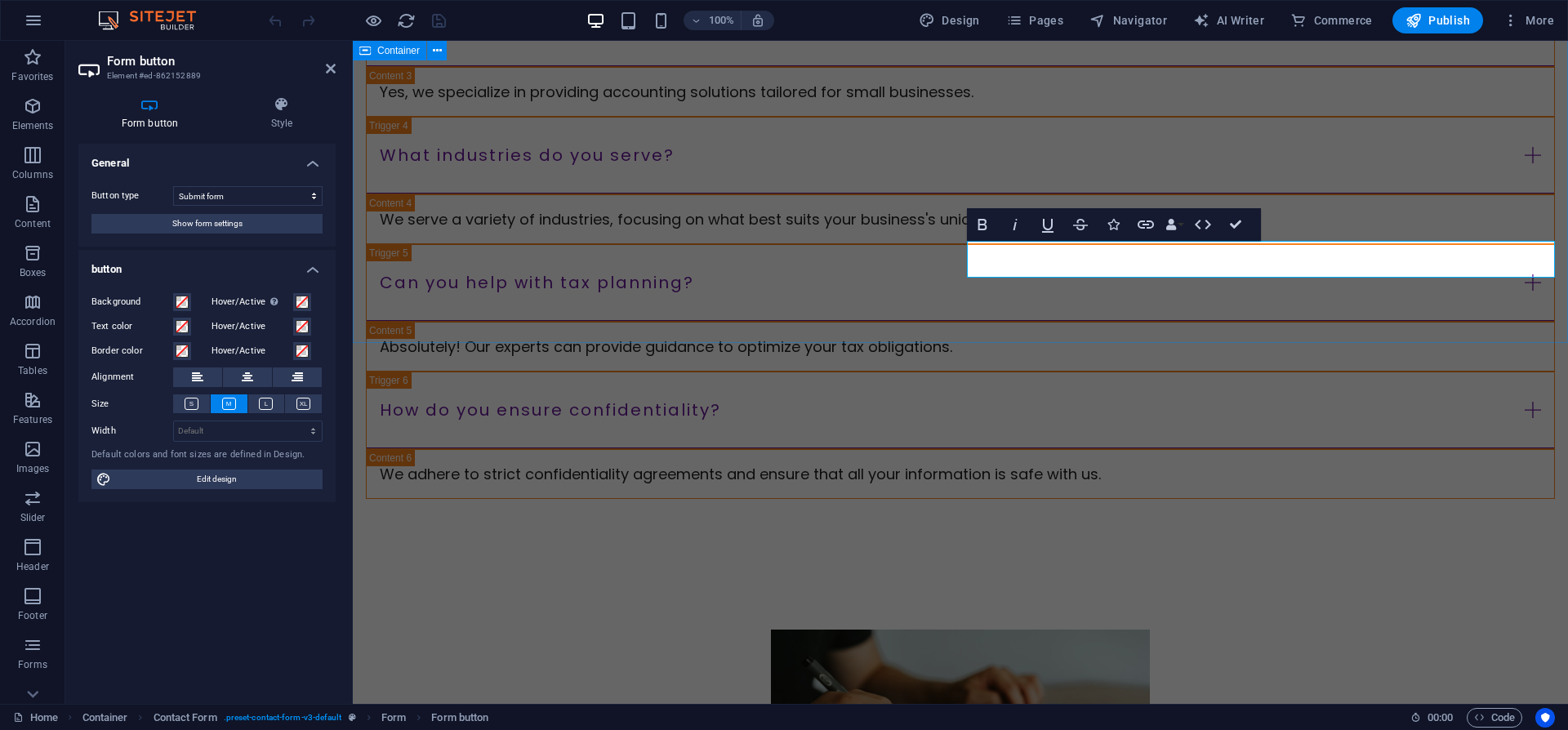
scroll to position [3751, 0]
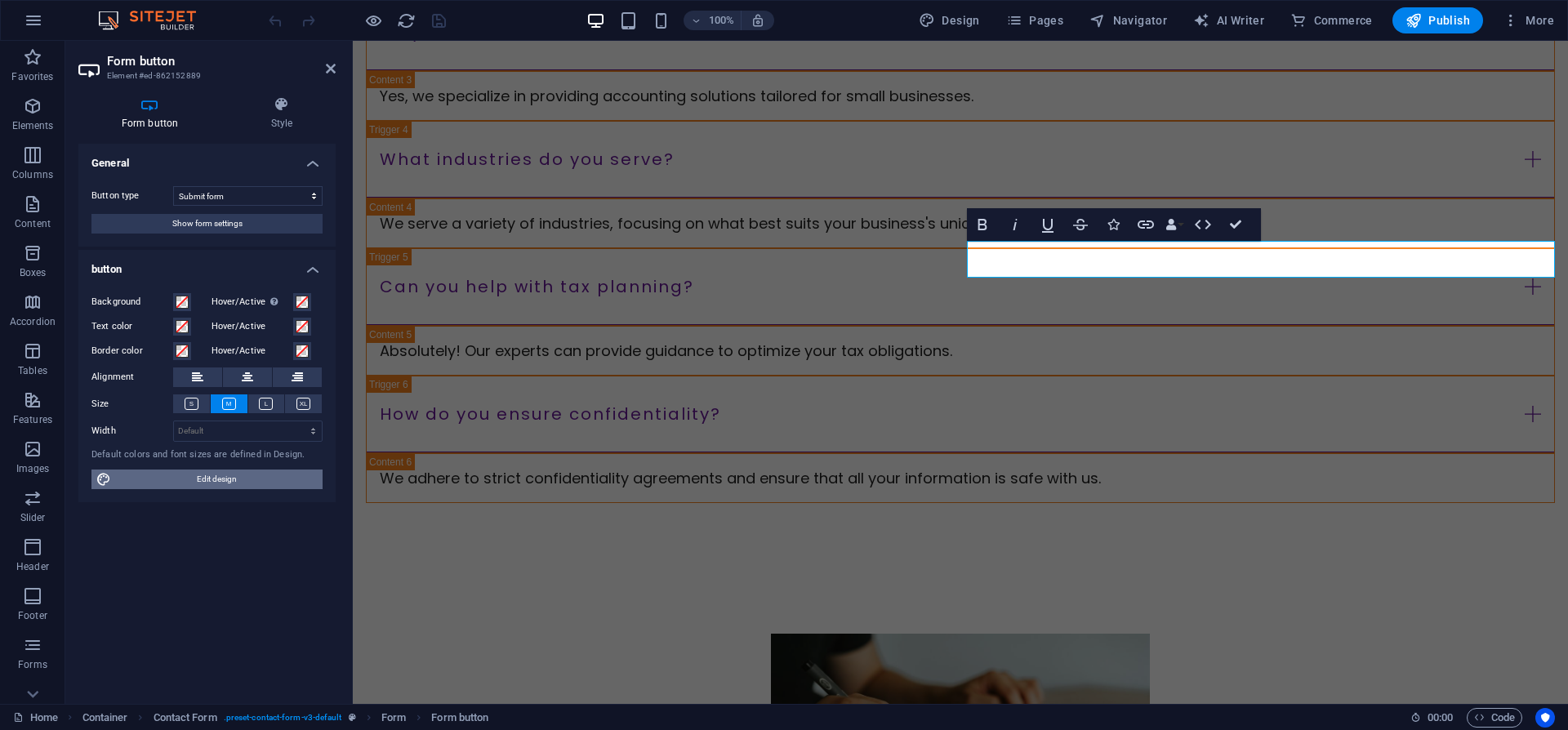
click at [211, 484] on span "Edit design" at bounding box center [216, 479] width 202 height 19
select select "px"
select select "200"
select select "px"
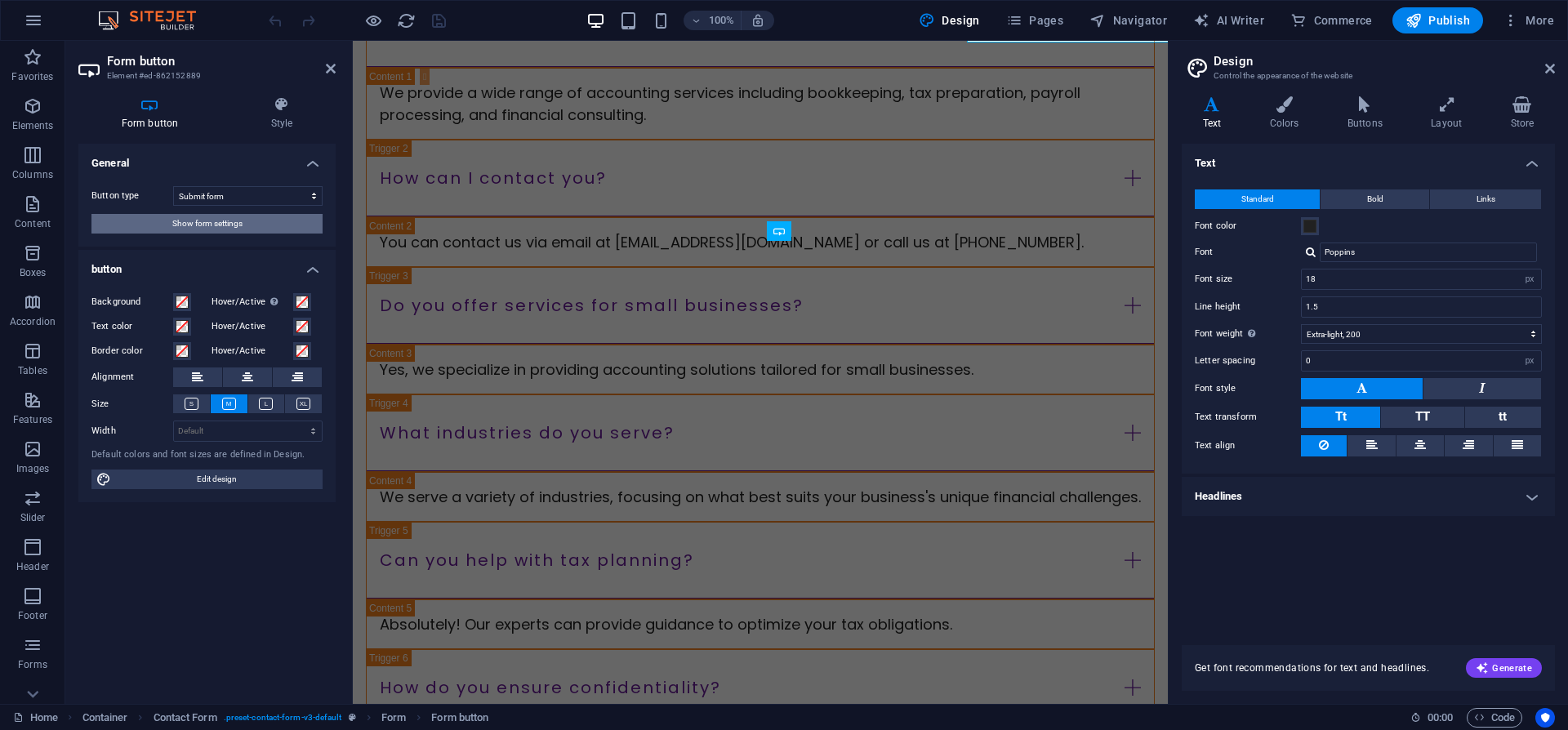
click at [201, 215] on span "Show form settings" at bounding box center [207, 224] width 70 height 19
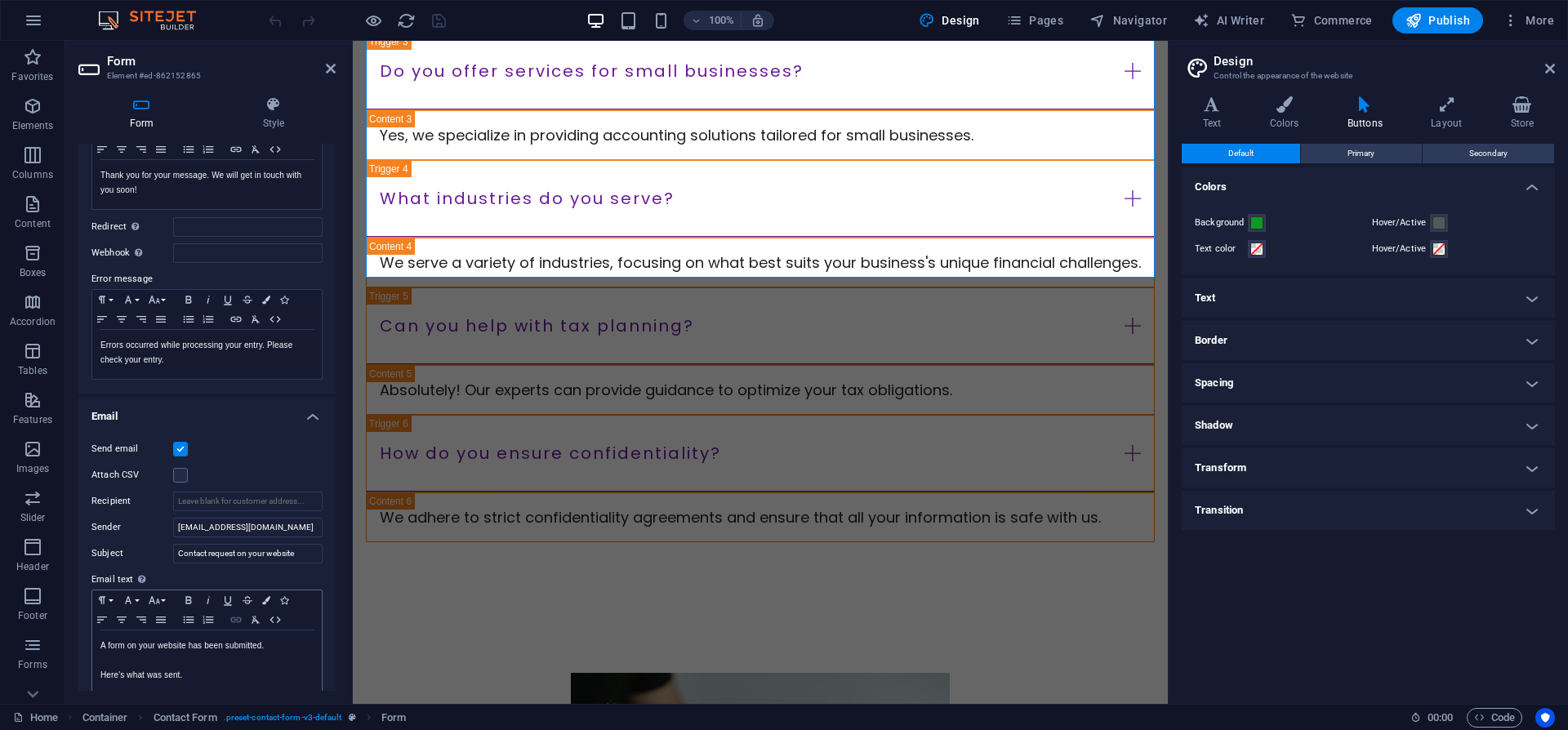
scroll to position [333, 0]
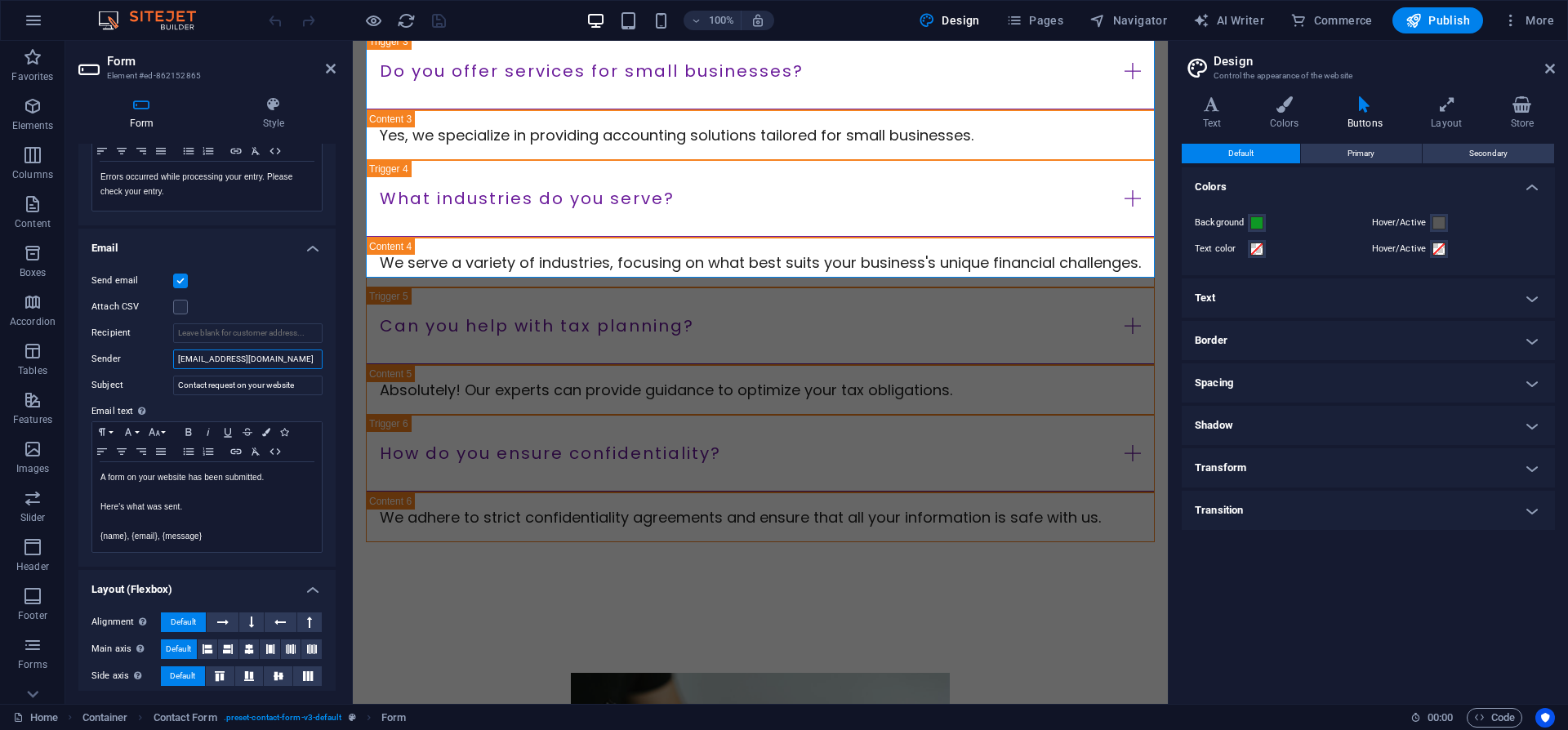
drag, startPoint x: 300, startPoint y: 363, endPoint x: 138, endPoint y: 354, distance: 162.2
click at [173, 354] on input "[EMAIL_ADDRESS][DOMAIN_NAME]" at bounding box center [248, 359] width 149 height 19
drag, startPoint x: 294, startPoint y: 361, endPoint x: 130, endPoint y: 361, distance: 164.0
click at [173, 361] on input "[EMAIL_ADDRESS][DOMAIN_NAME]" at bounding box center [248, 359] width 149 height 19
click at [227, 362] on input "Sender" at bounding box center [248, 359] width 149 height 19
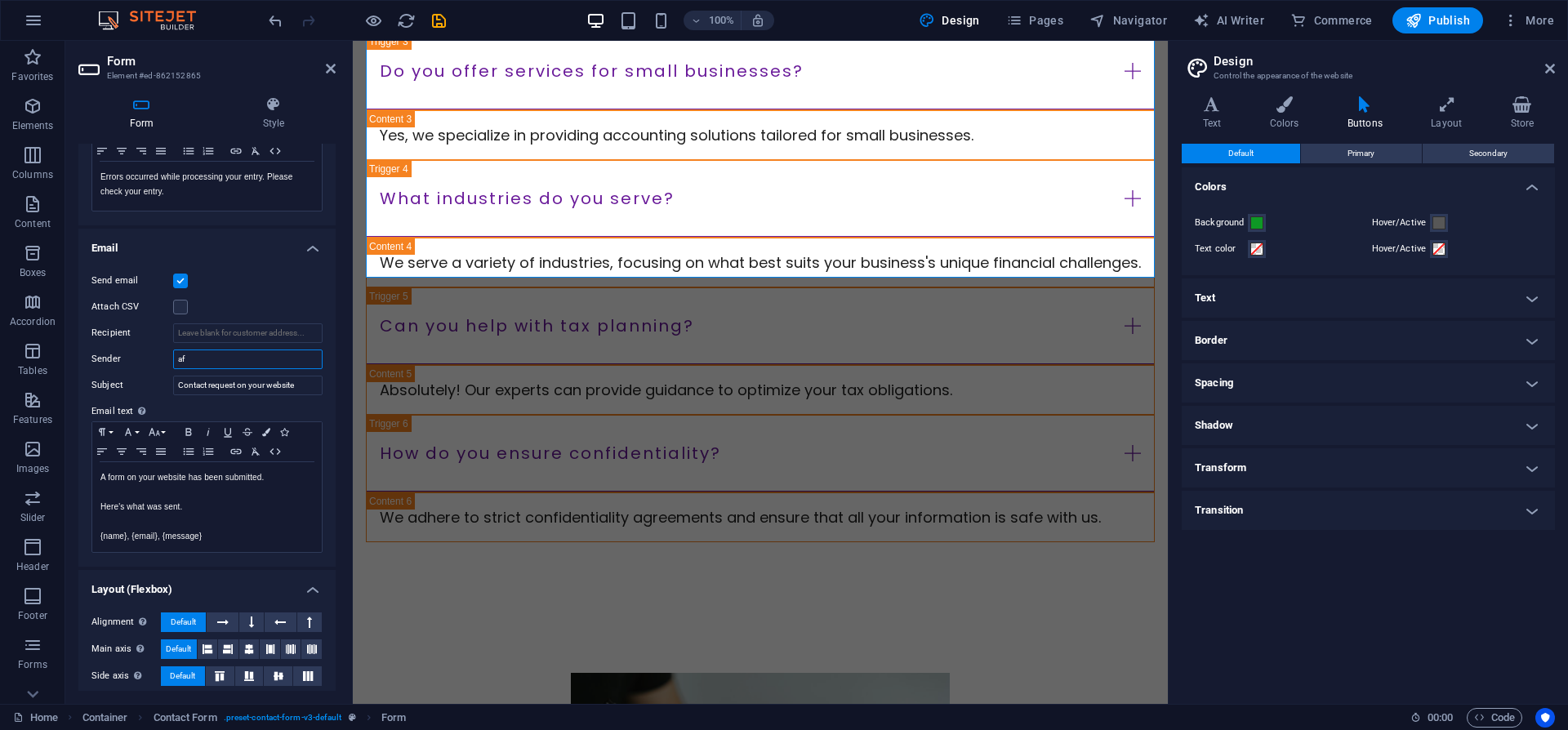
type input "a"
type input "afrimailtest@gmail.com"
drag, startPoint x: 284, startPoint y: 362, endPoint x: 136, endPoint y: 351, distance: 148.4
click at [173, 351] on input "afrimailtest@gmail.com" at bounding box center [248, 359] width 149 height 19
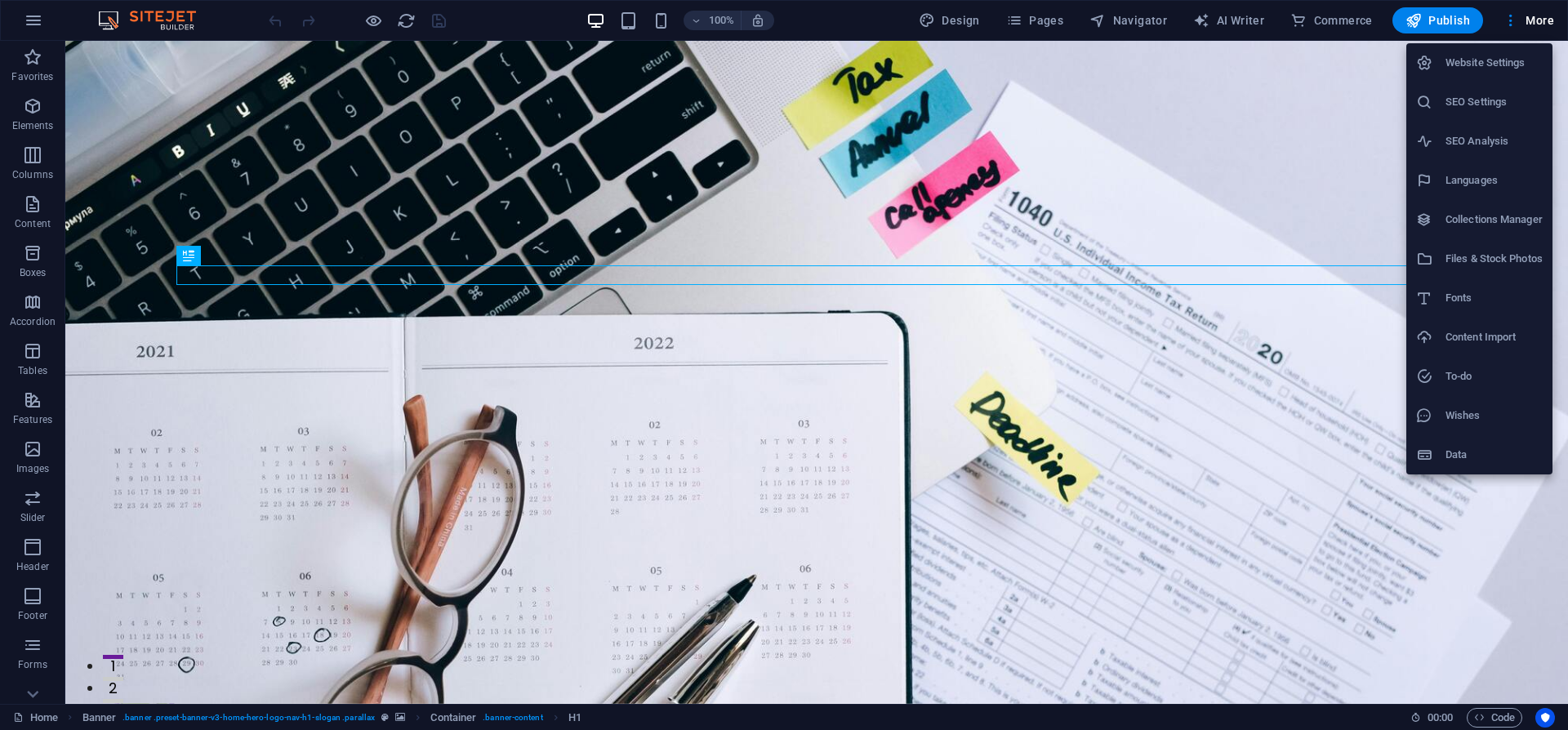
drag, startPoint x: 1567, startPoint y: 258, endPoint x: 1567, endPoint y: 422, distance: 164.0
click at [1567, 422] on div at bounding box center [784, 365] width 1568 height 730
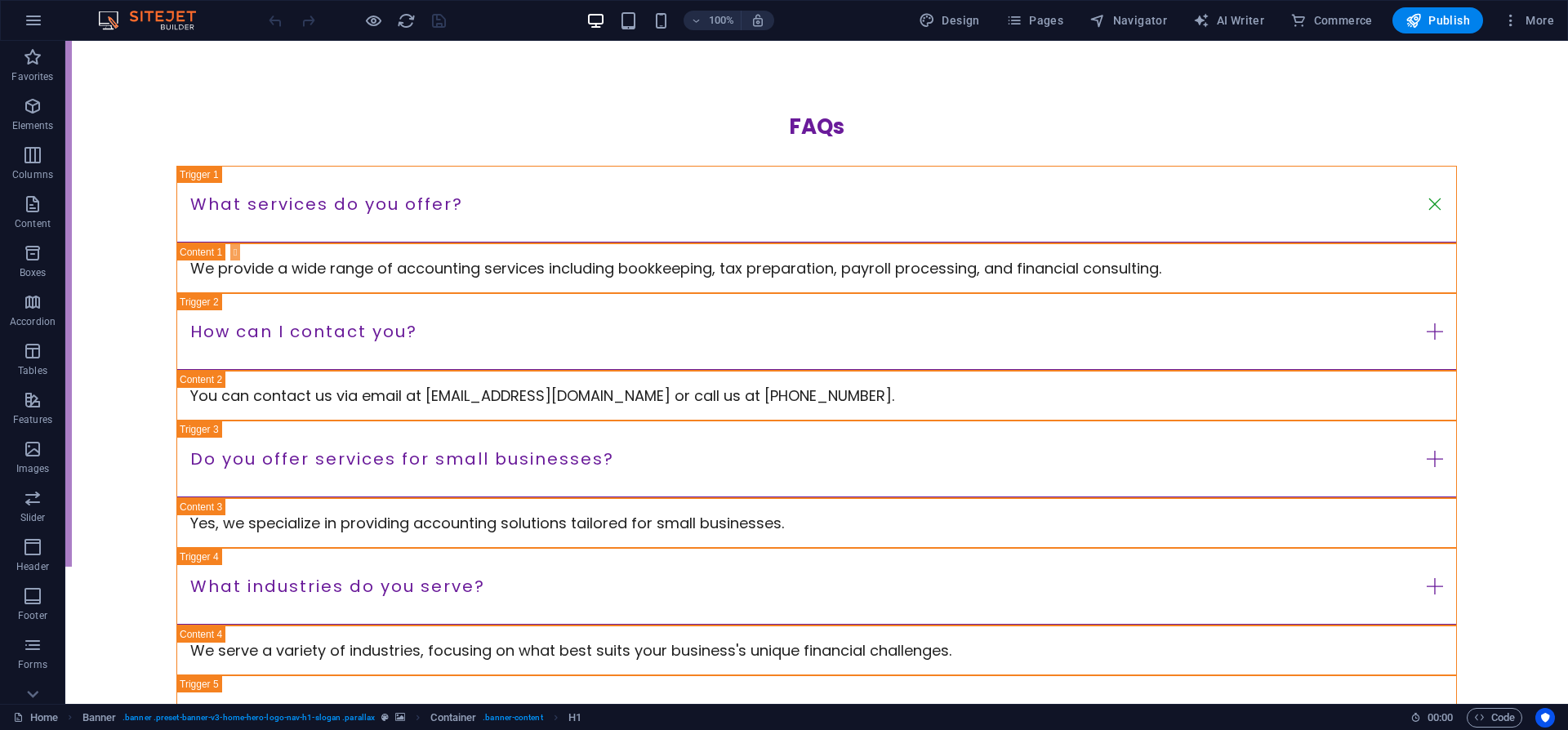
scroll to position [3755, 0]
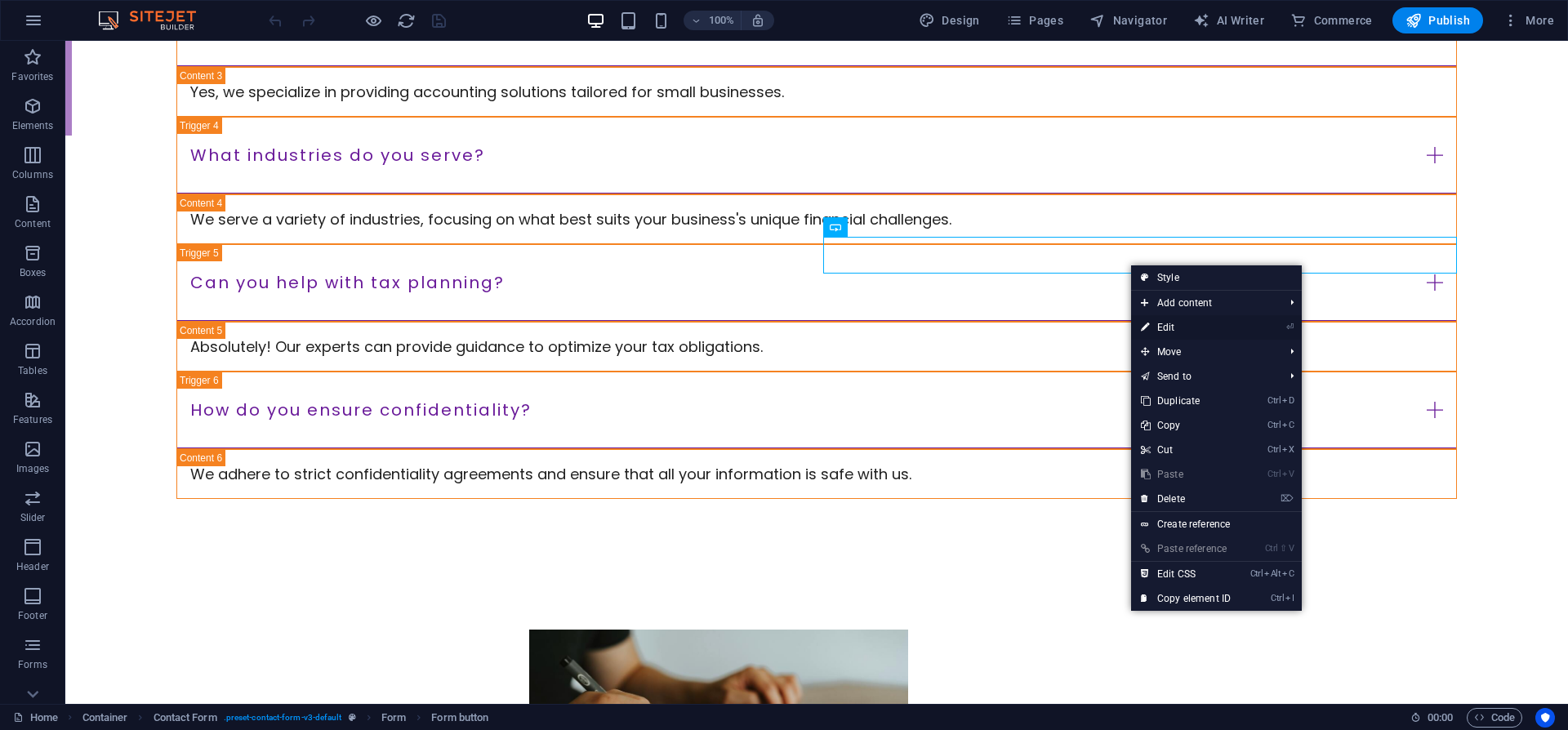
click at [1171, 327] on link "⏎ Edit" at bounding box center [1186, 328] width 109 height 25
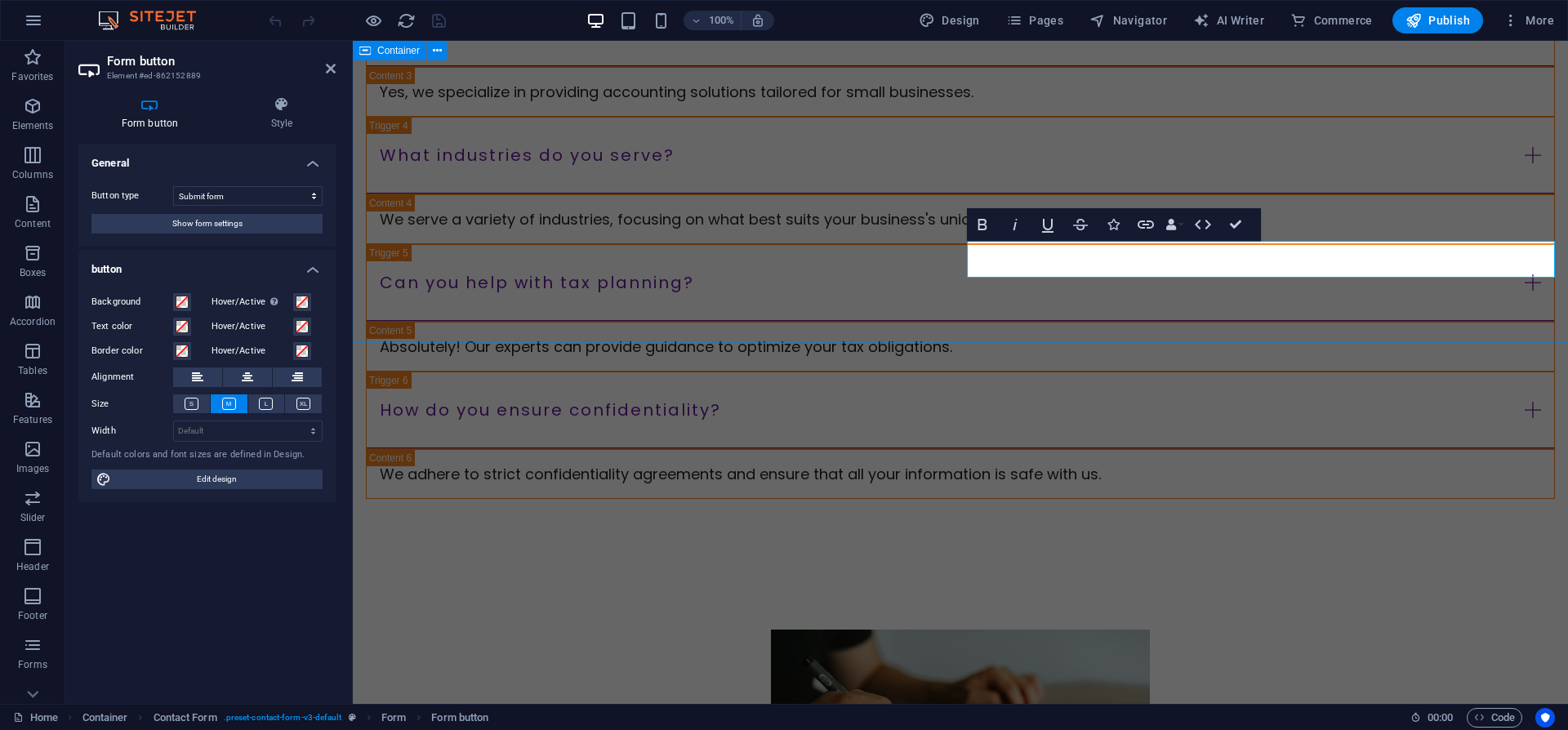
scroll to position [3751, 0]
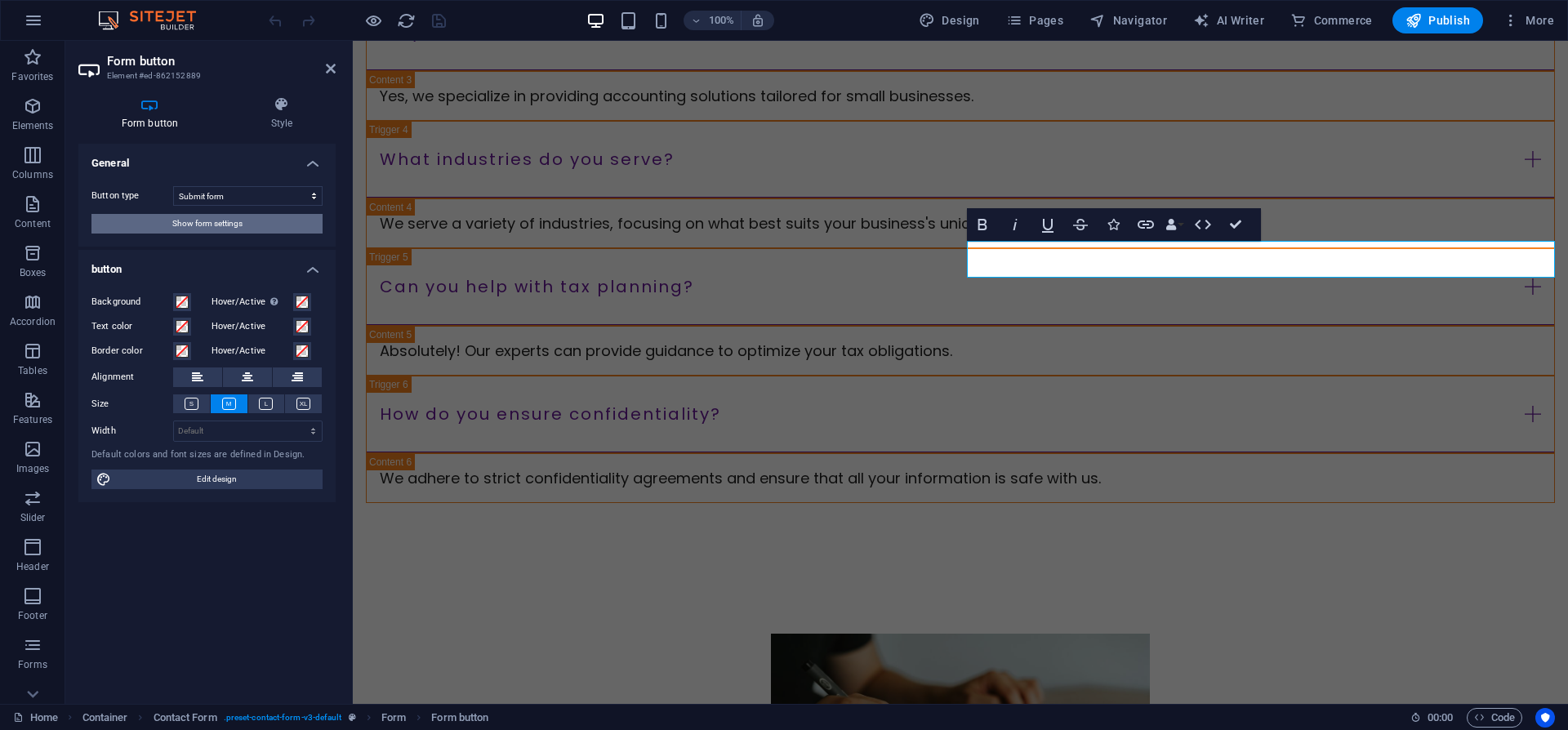
click at [207, 221] on span "Show form settings" at bounding box center [207, 224] width 70 height 19
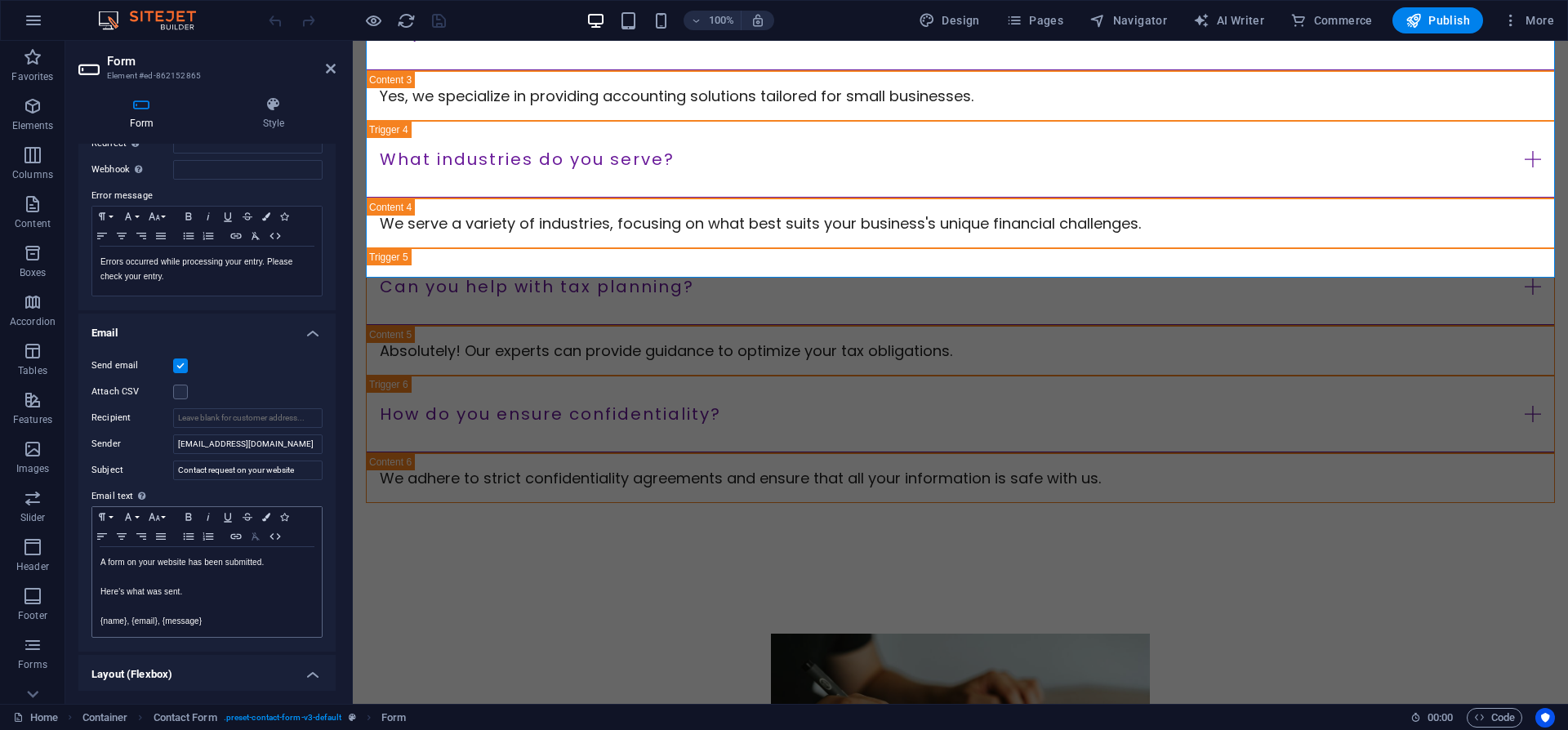
scroll to position [250, 0]
drag, startPoint x: 301, startPoint y: 444, endPoint x: 70, endPoint y: 439, distance: 231.1
click at [173, 439] on input "[EMAIL_ADDRESS][DOMAIN_NAME]" at bounding box center [248, 443] width 149 height 19
type input "afrimailtest@gmail.com"
click at [1422, 26] on icon "button" at bounding box center [1413, 20] width 16 height 16
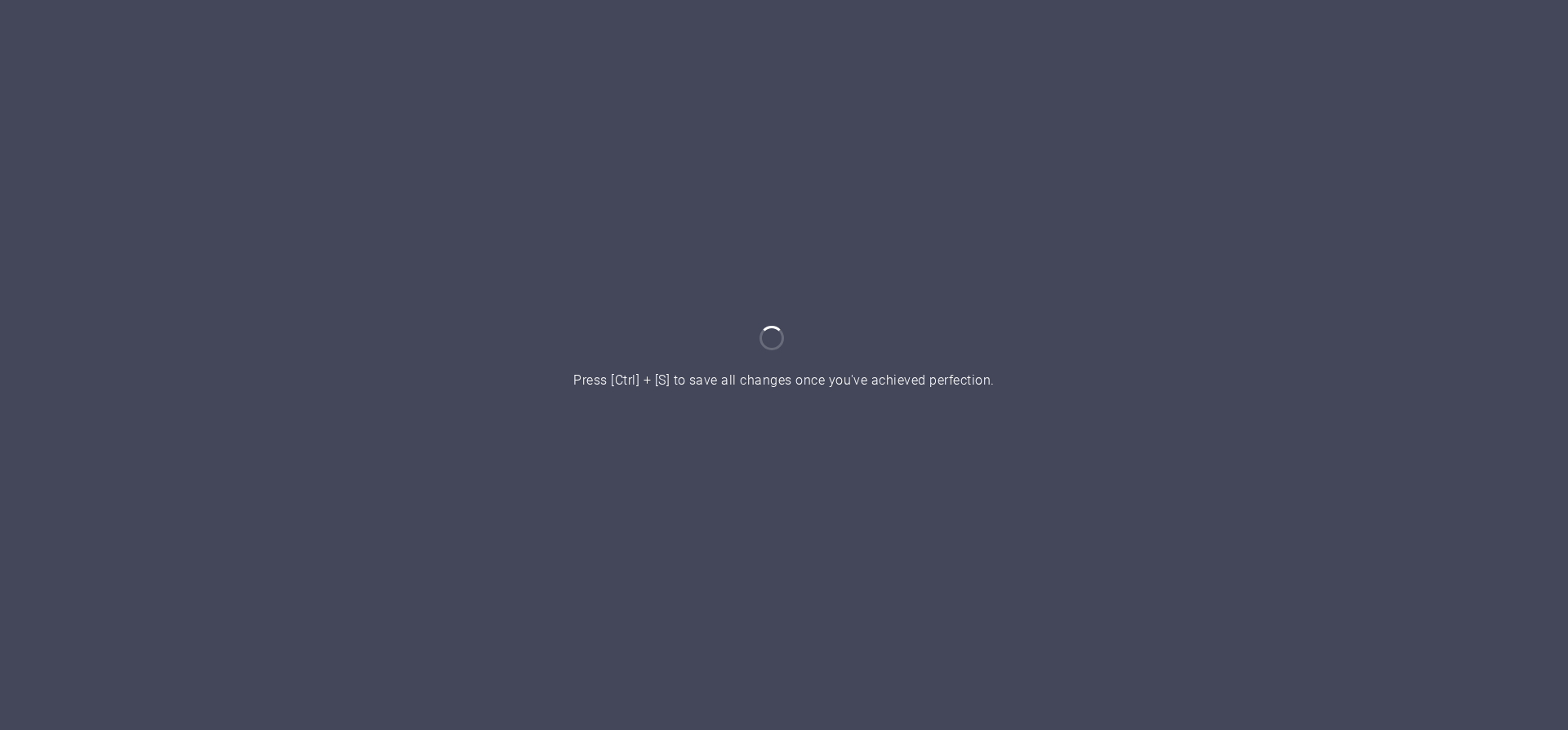
click at [1567, 476] on div at bounding box center [784, 365] width 1568 height 730
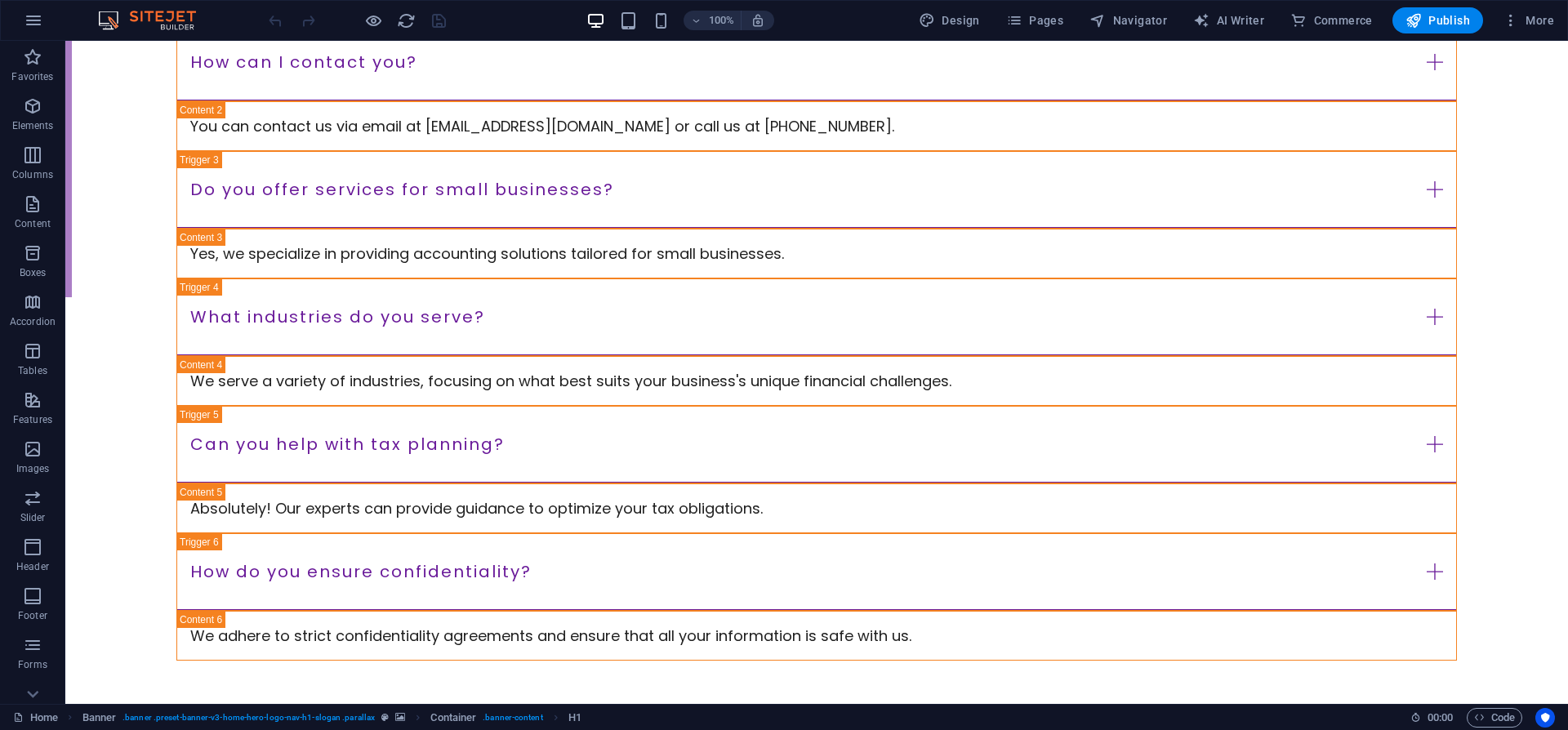
scroll to position [3755, 0]
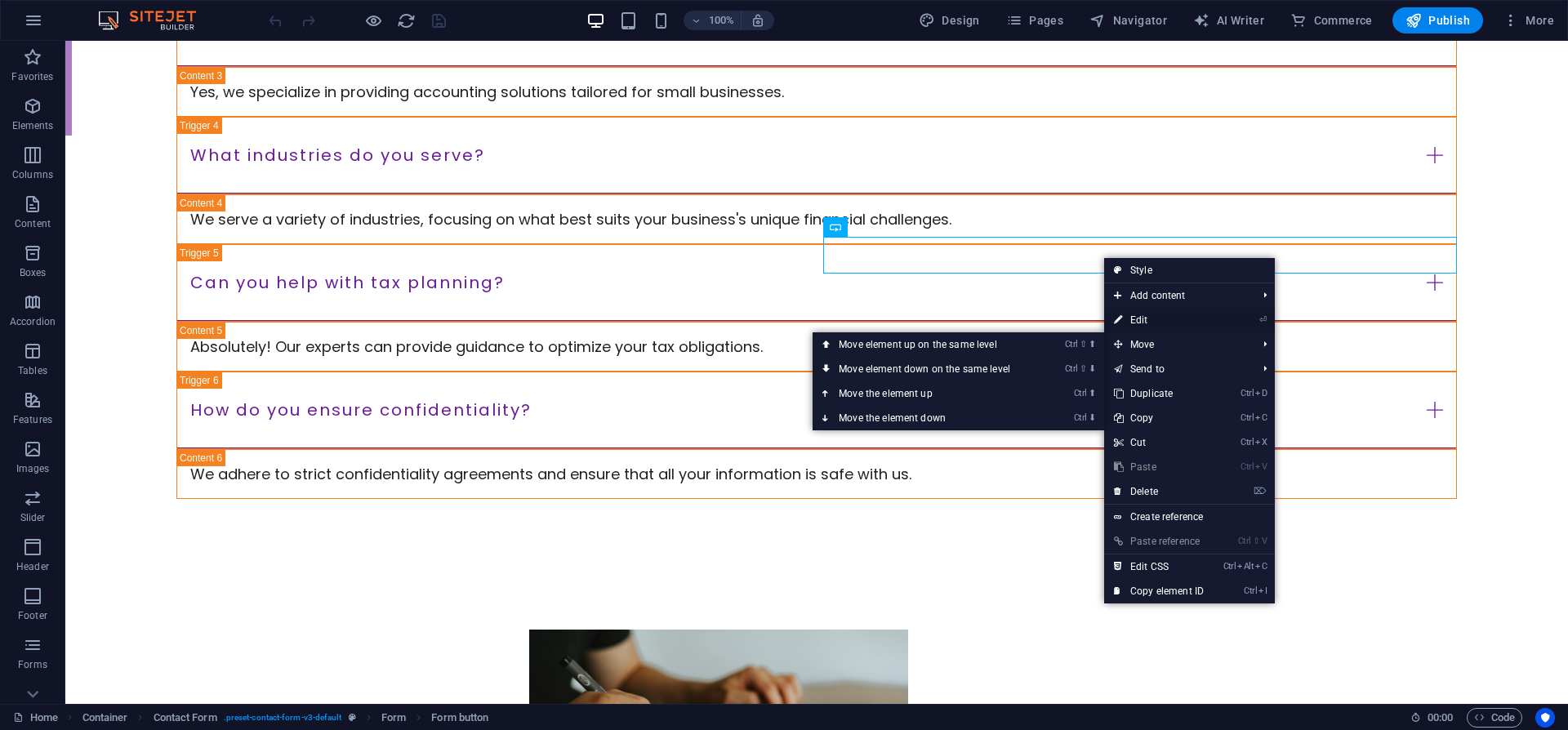
click at [1143, 324] on link "⏎ Edit" at bounding box center [1159, 321] width 109 height 25
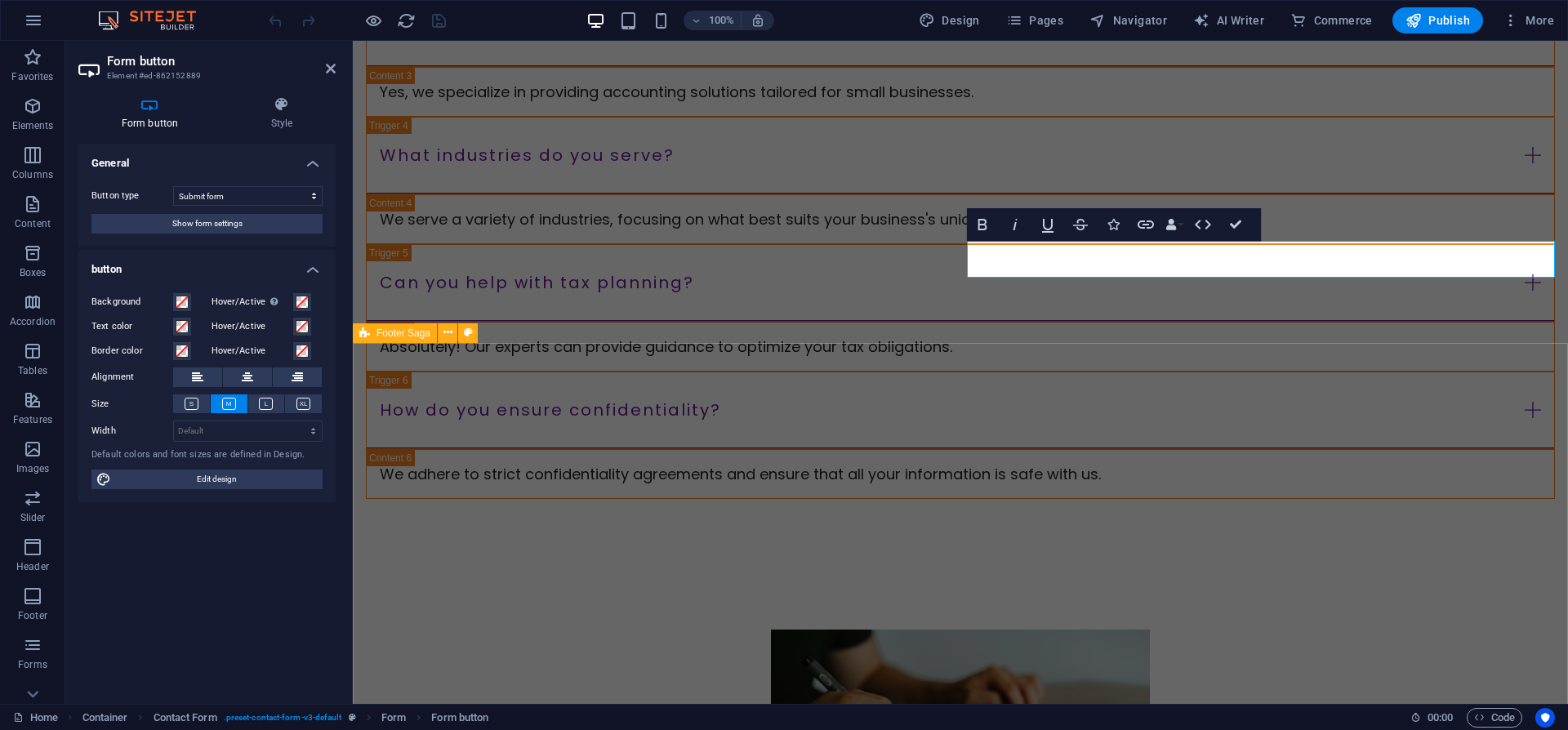
scroll to position [3751, 0]
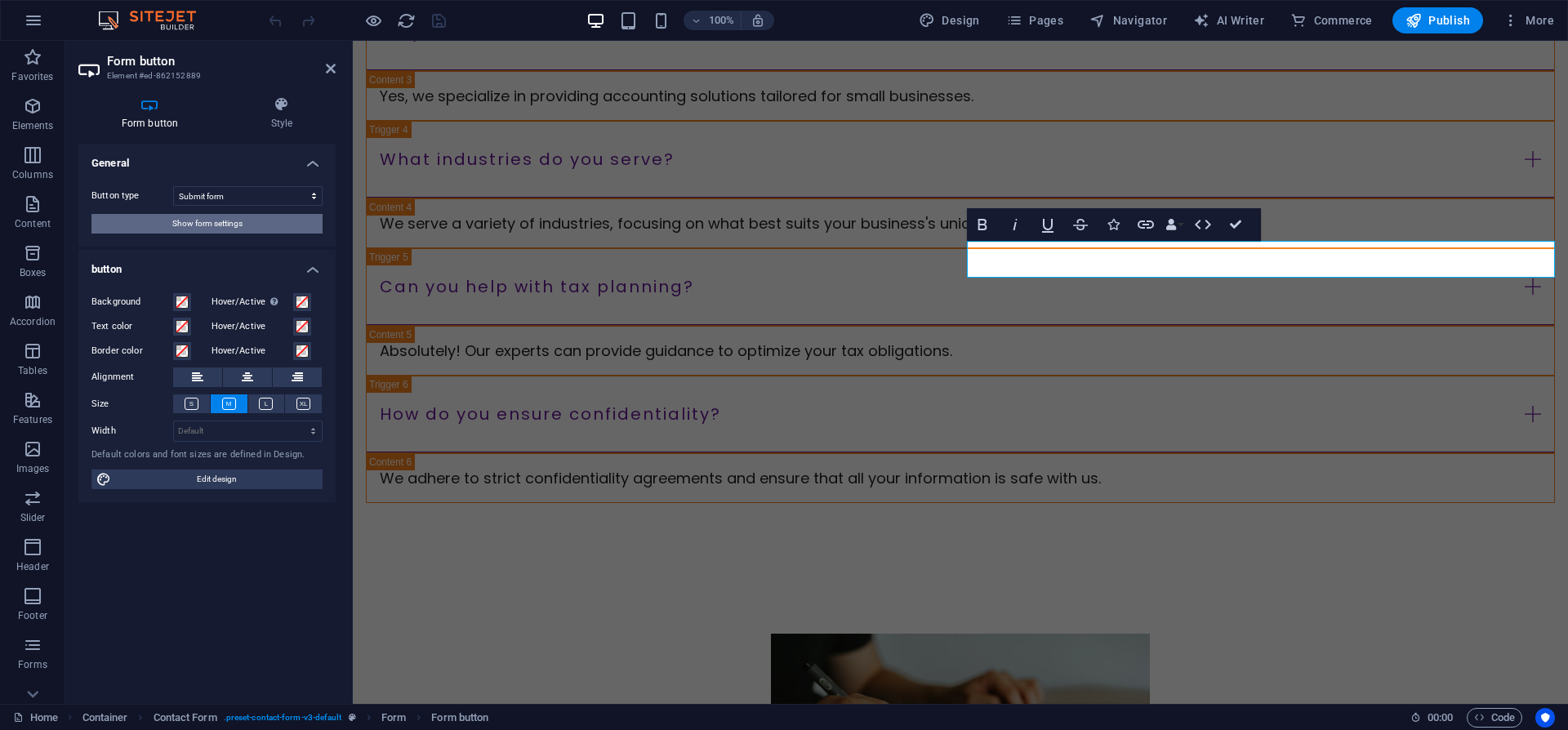
click at [238, 227] on span "Show form settings" at bounding box center [207, 224] width 70 height 19
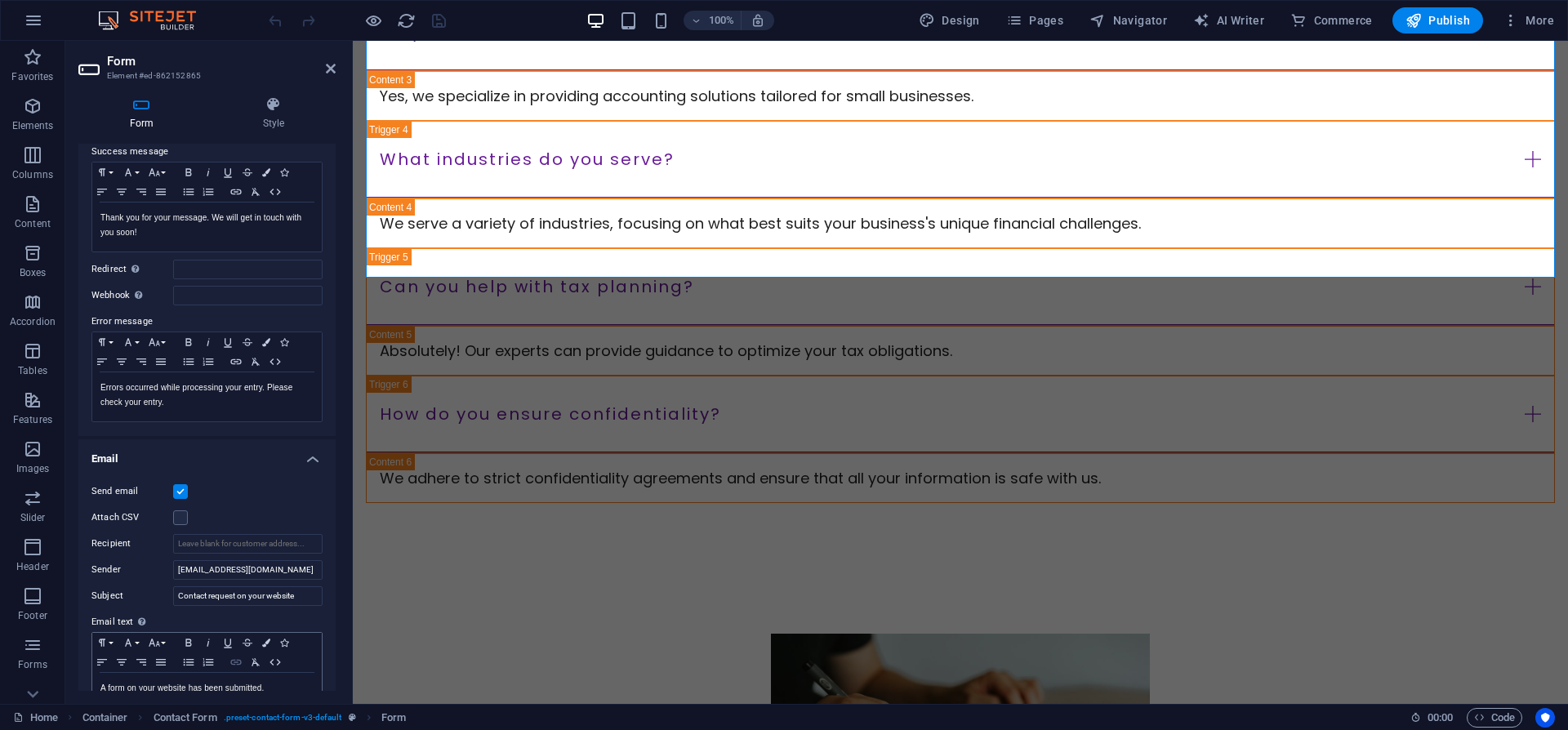
scroll to position [166, 0]
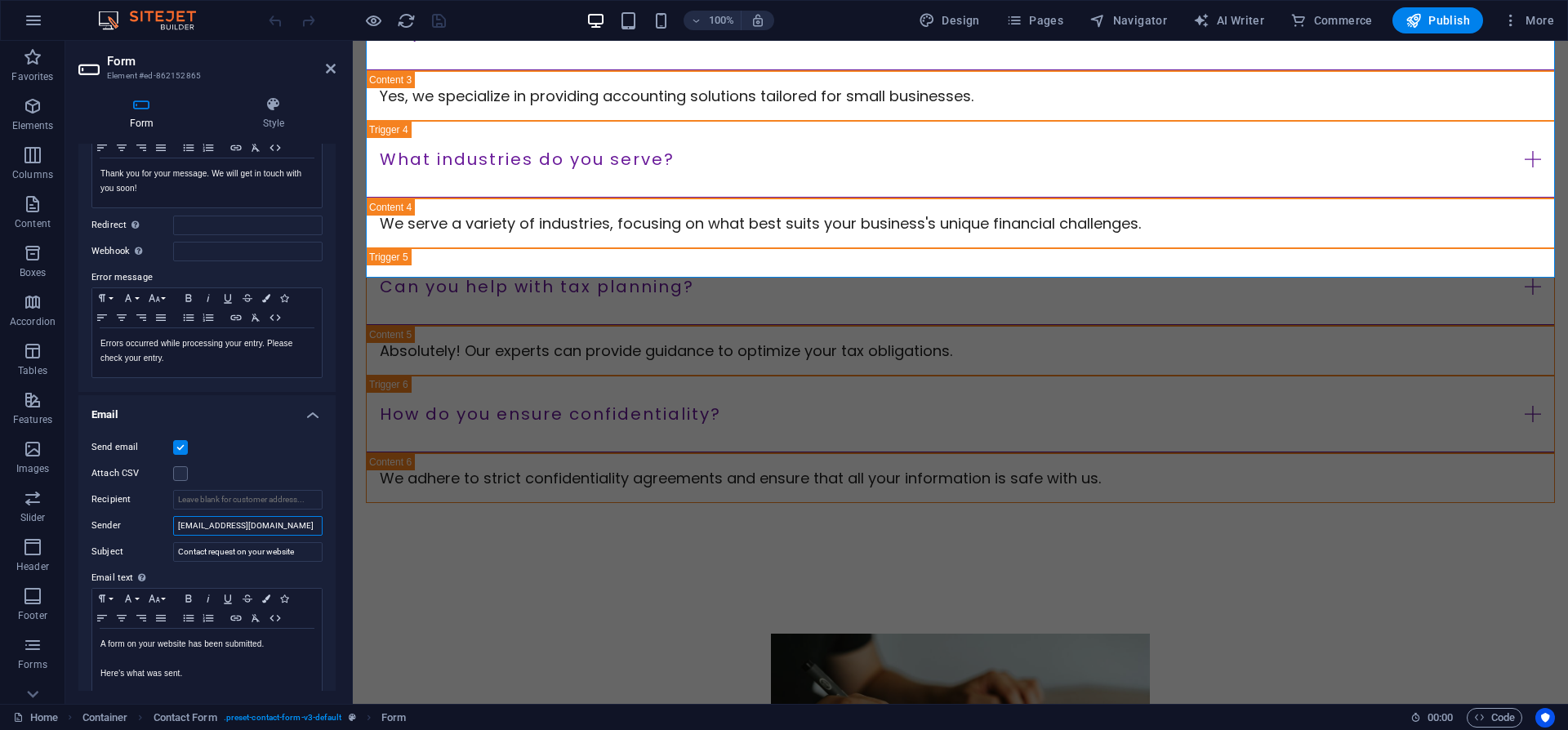
drag, startPoint x: 280, startPoint y: 529, endPoint x: 98, endPoint y: 518, distance: 182.3
click at [173, 518] on input "[EMAIL_ADDRESS][DOMAIN_NAME]" at bounding box center [248, 526] width 149 height 19
paste input "[EMAIL_ADDRESS][DOMAIN_NAME]"
type input "[EMAIL_ADDRESS][DOMAIN_NAME]"
paste input "[EMAIL_ADDRESS][DOMAIN_NAME]"
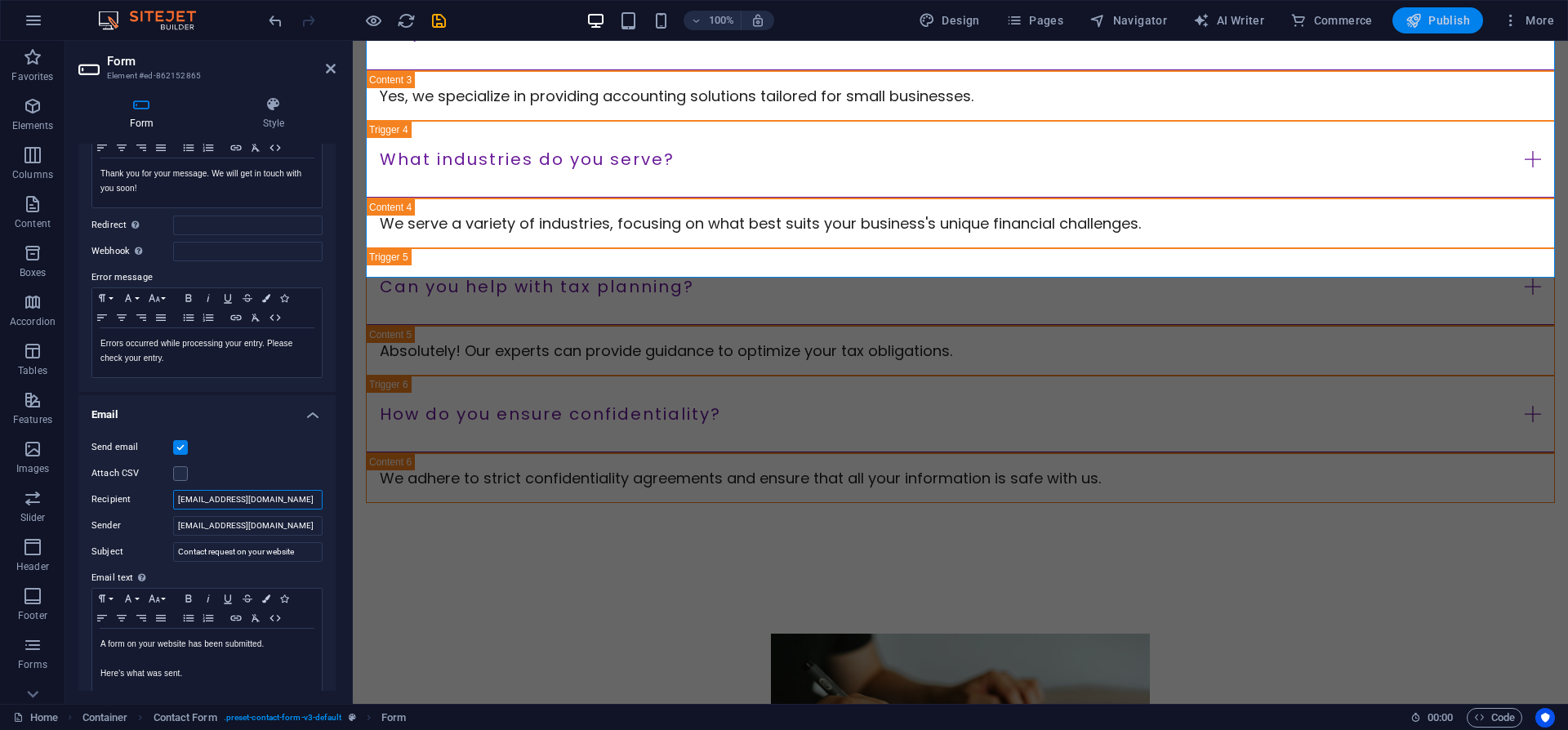
type input "[EMAIL_ADDRESS][DOMAIN_NAME]"
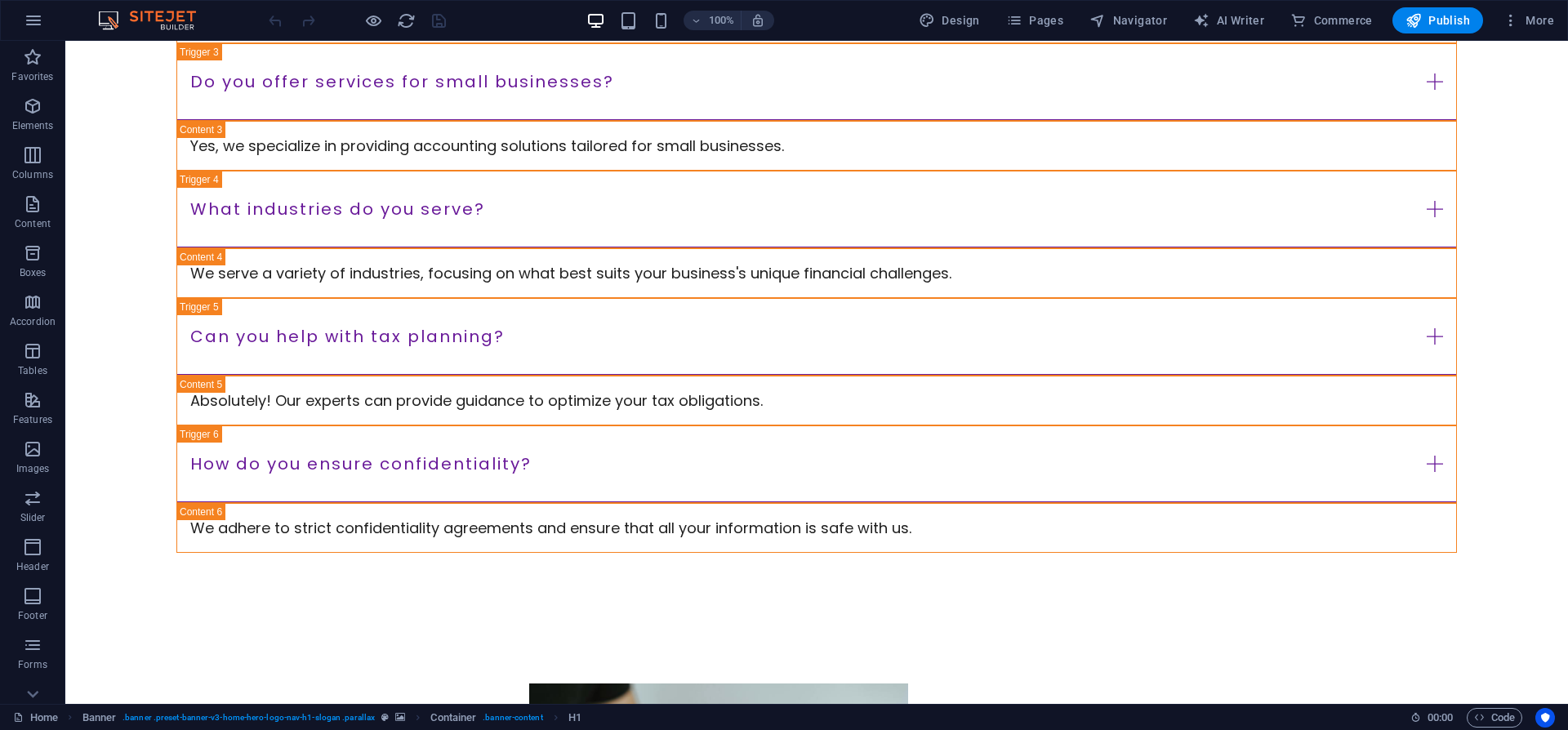
scroll to position [3755, 0]
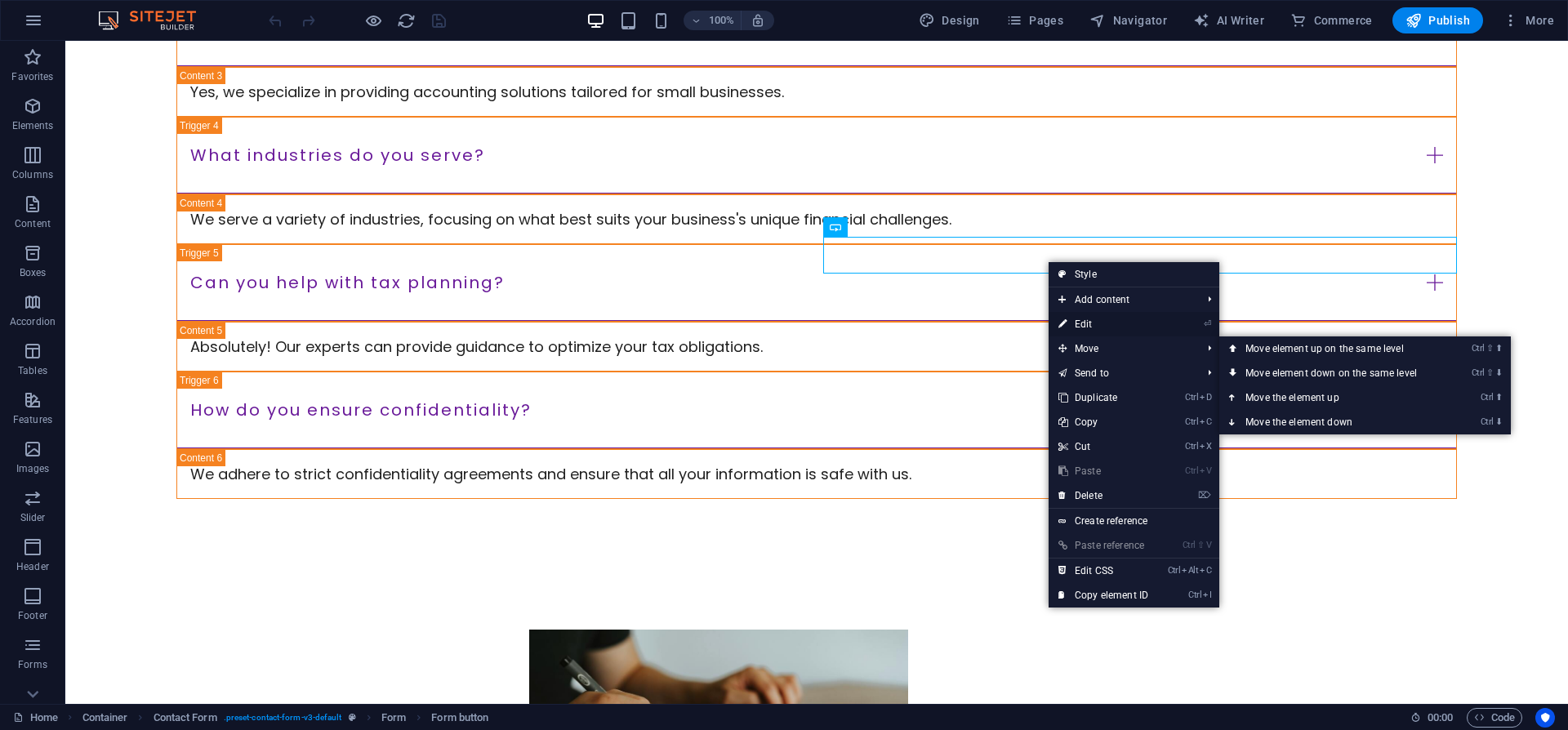
click at [1107, 328] on link "⏎ Edit" at bounding box center [1102, 324] width 109 height 25
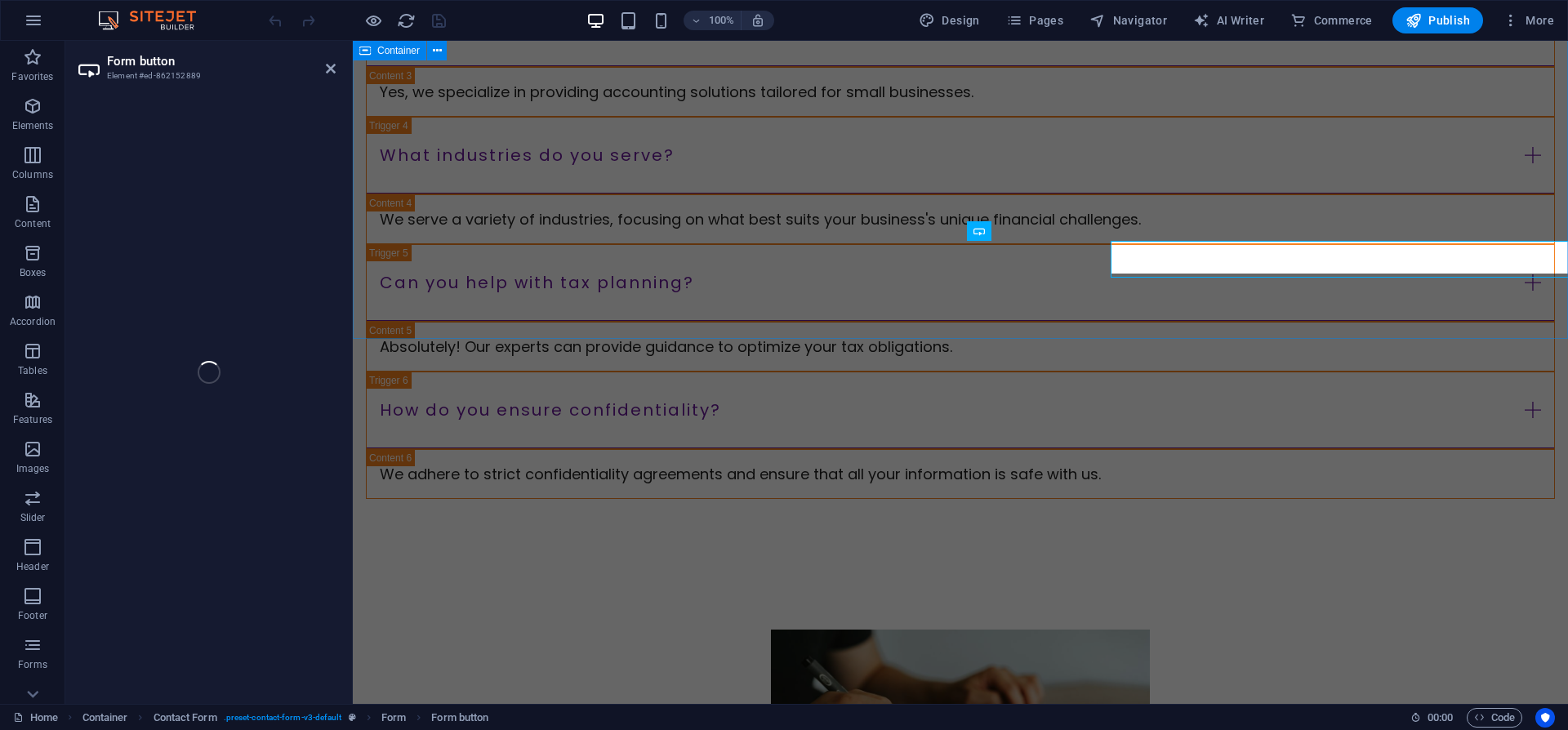
scroll to position [3751, 0]
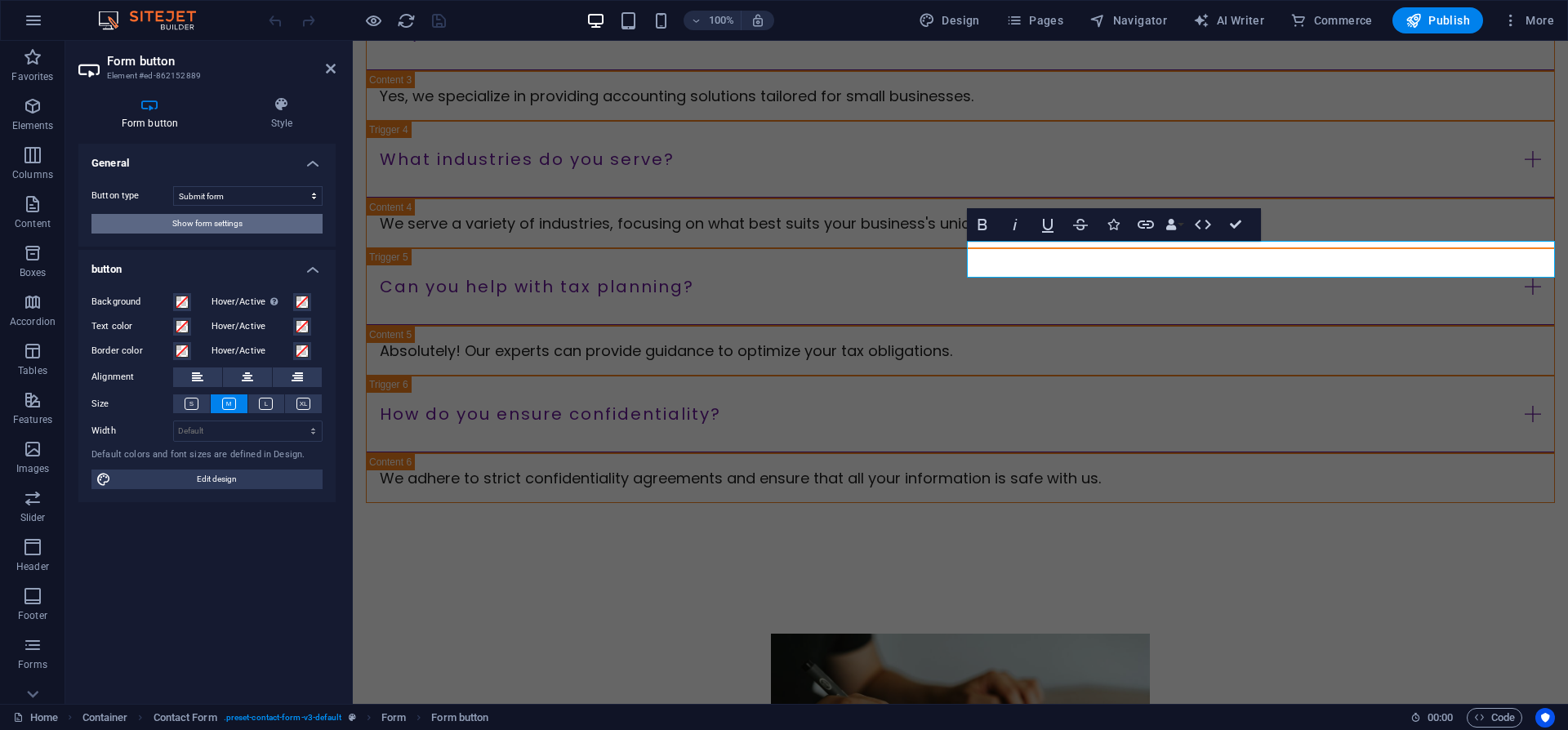
click at [217, 227] on span "Show form settings" at bounding box center [207, 224] width 70 height 19
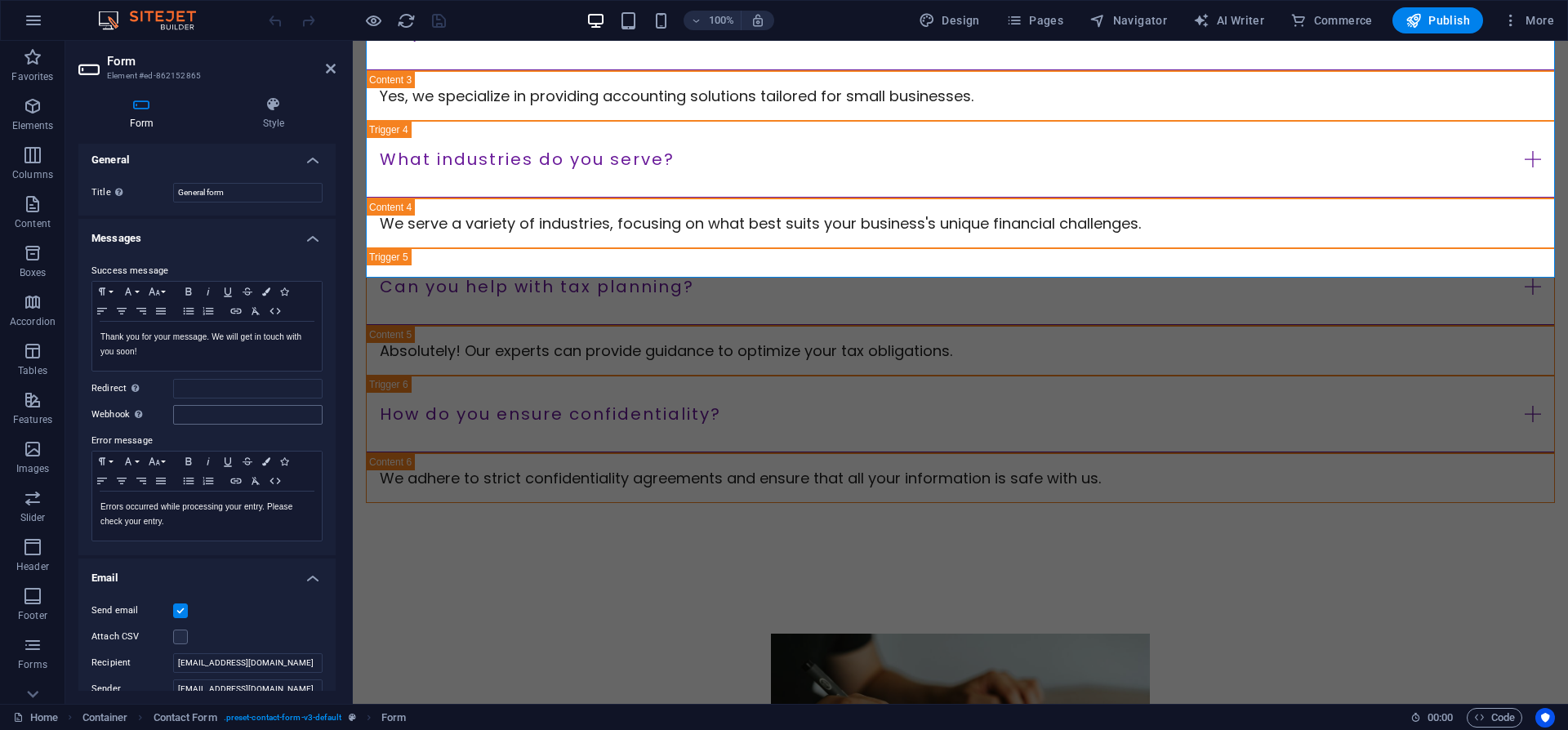
scroll to position [0, 0]
